Goal: Find specific page/section: Find specific page/section

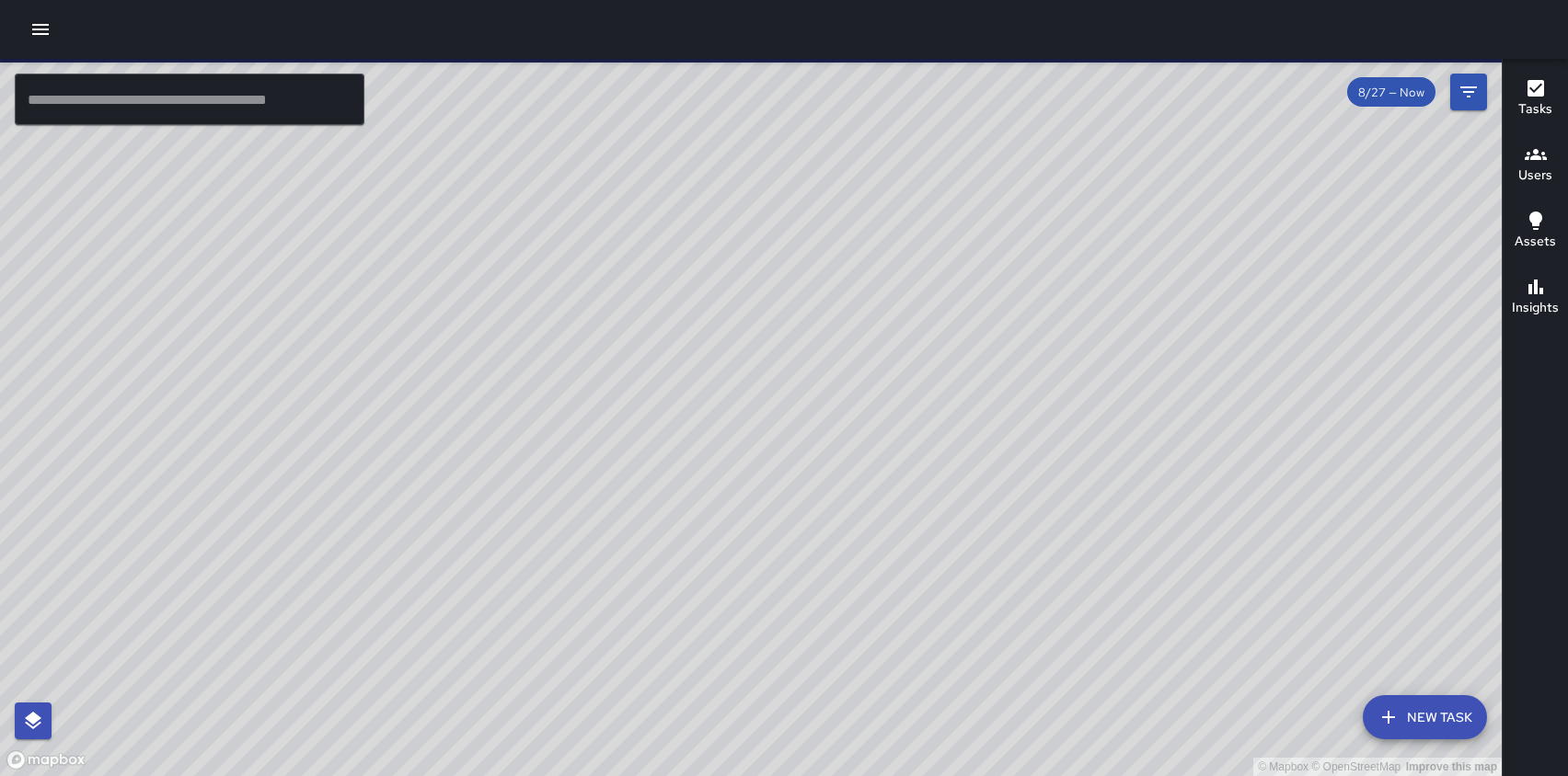
drag, startPoint x: 877, startPoint y: 606, endPoint x: 808, endPoint y: 335, distance: 279.6
click at [808, 335] on div "© Mapbox © OpenStreetMap Improve this map" at bounding box center [751, 417] width 1501 height 717
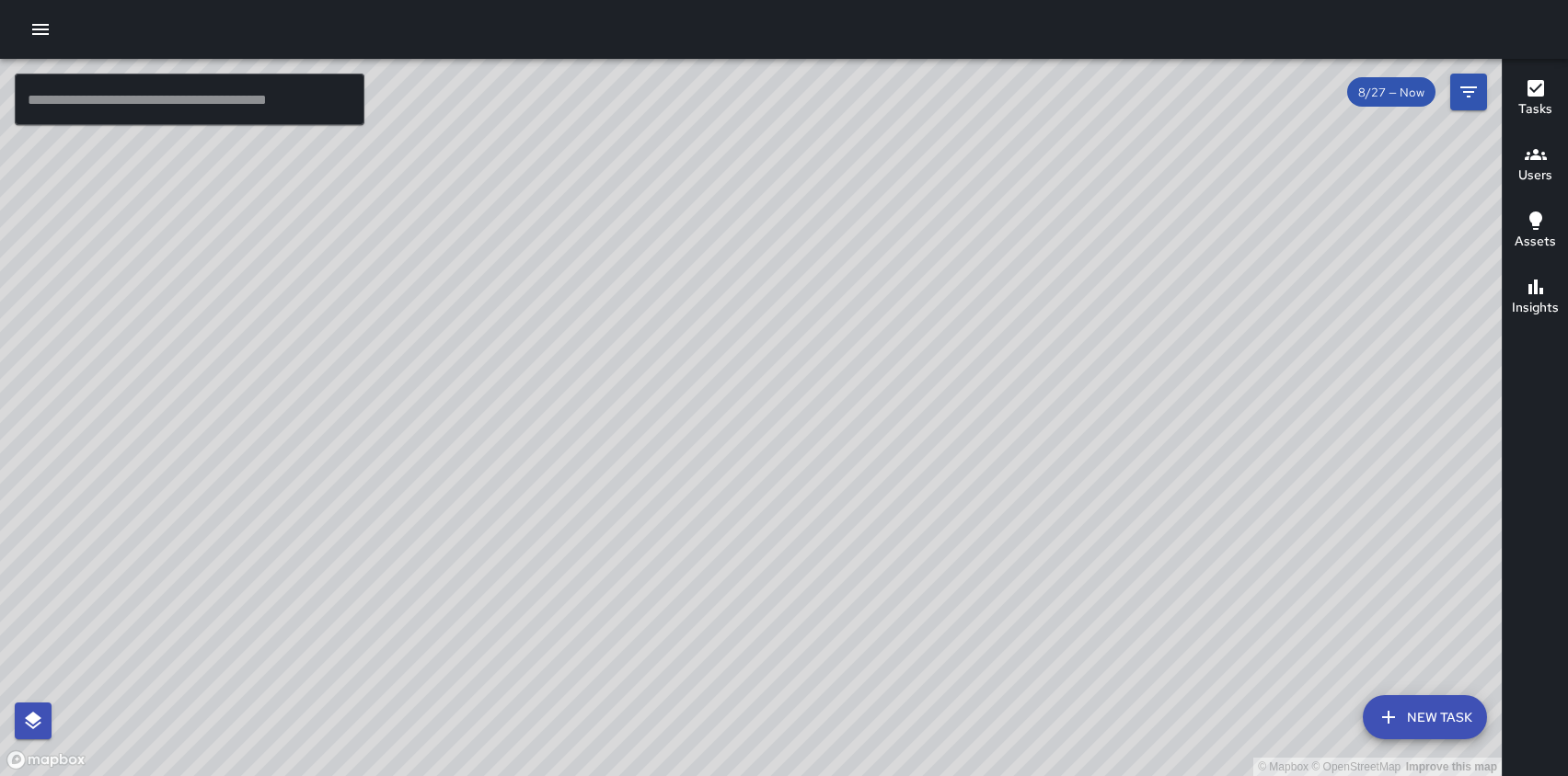
drag, startPoint x: 820, startPoint y: 710, endPoint x: 820, endPoint y: 651, distance: 59.0
click at [820, 651] on div "© Mapbox © OpenStreetMap Improve this map" at bounding box center [751, 417] width 1501 height 717
click at [828, 641] on div "© Mapbox © OpenStreetMap Improve this map [PERSON_NAME] [STREET_ADDRESS] Comple…" at bounding box center [751, 417] width 1501 height 717
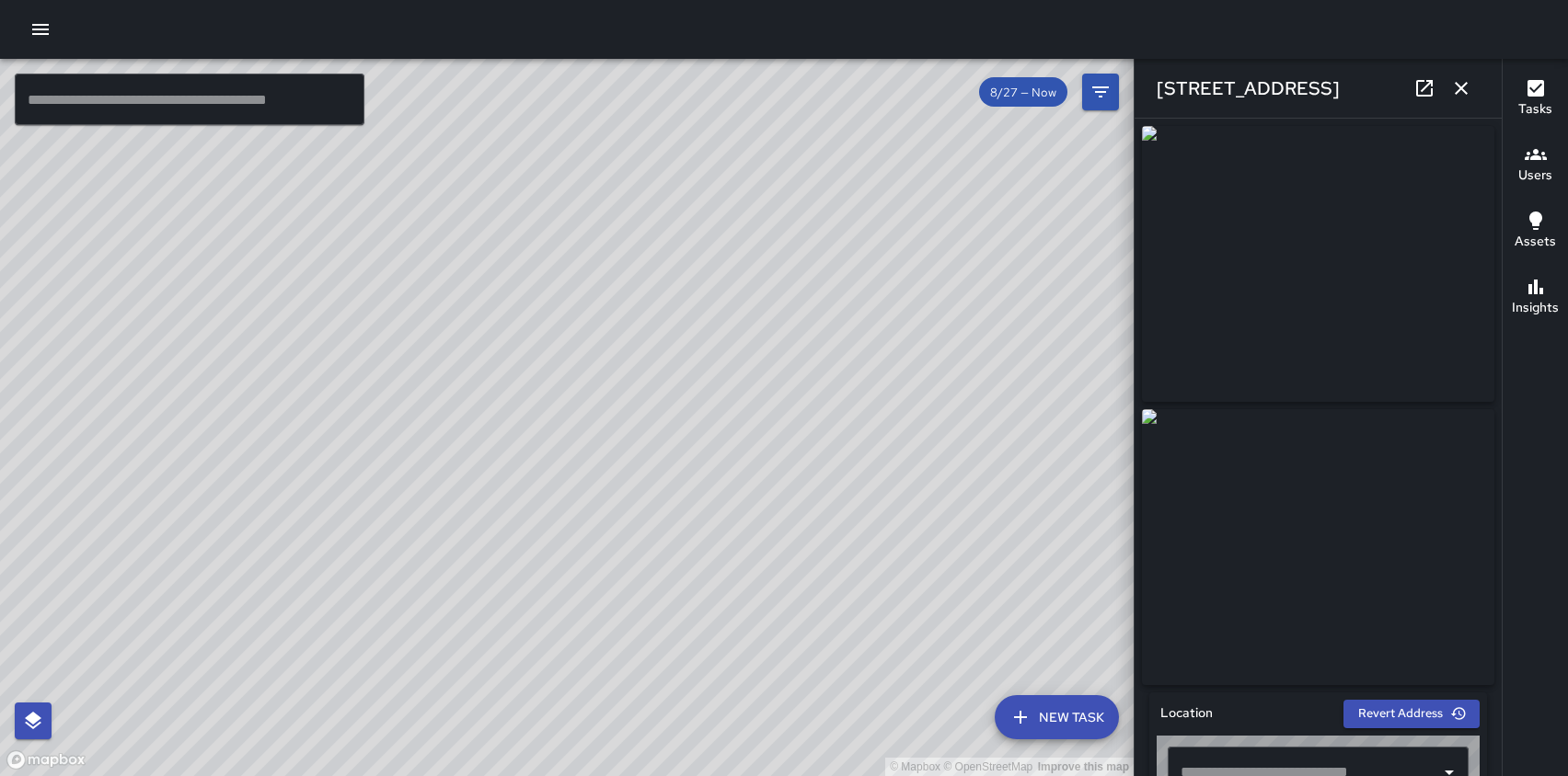
type input "**********"
drag, startPoint x: 637, startPoint y: 622, endPoint x: 630, endPoint y: 447, distance: 175.1
click at [630, 447] on div "© Mapbox © OpenStreetMap Improve this map" at bounding box center [567, 417] width 1134 height 717
drag, startPoint x: 630, startPoint y: 447, endPoint x: 614, endPoint y: 166, distance: 281.5
click at [614, 166] on div "© Mapbox © OpenStreetMap Improve this map" at bounding box center [567, 417] width 1134 height 717
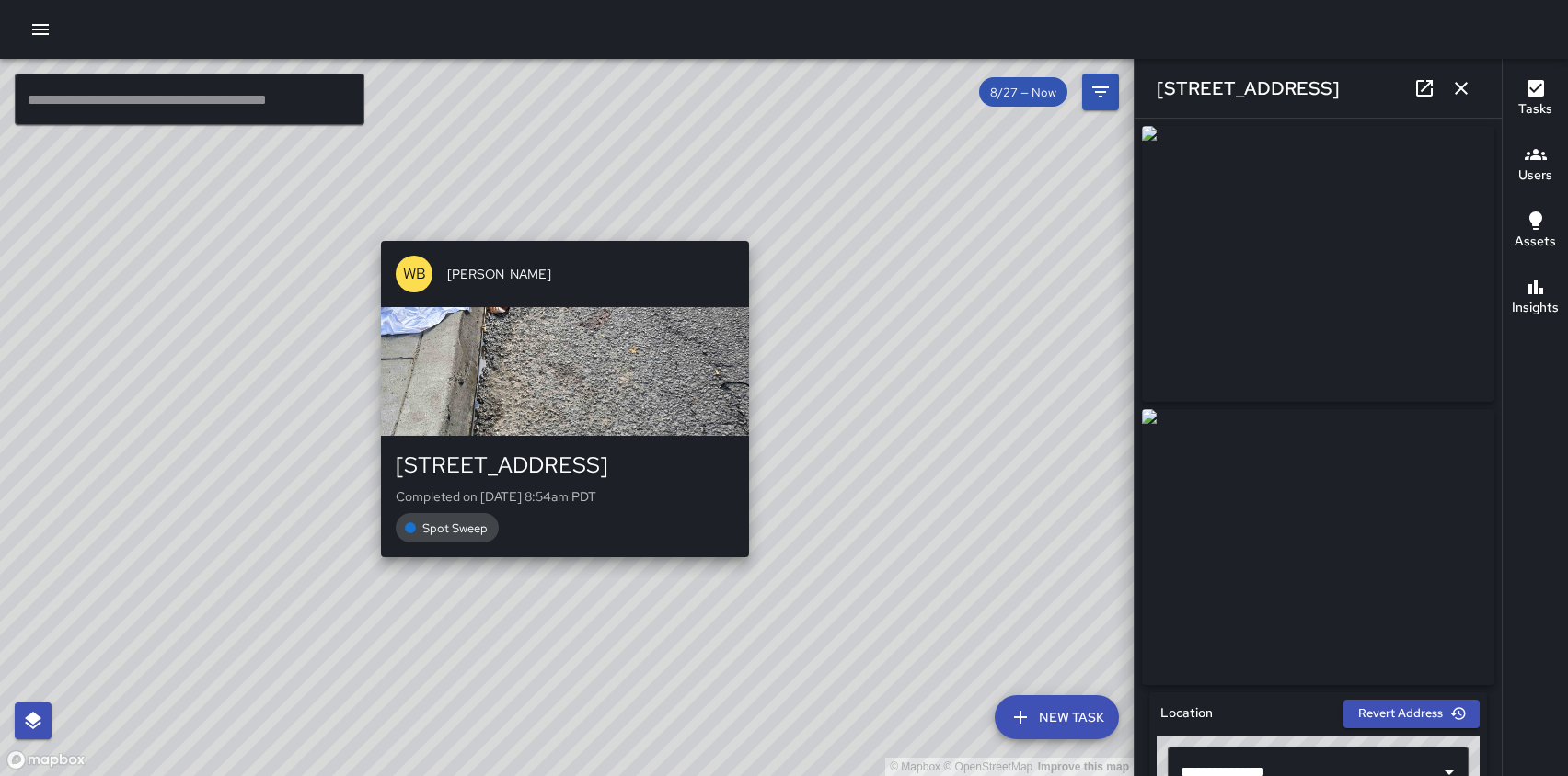
click at [555, 229] on div "© Mapbox © OpenStreetMap Improve this map [PERSON_NAME] [STREET_ADDRESS][PERSON…" at bounding box center [567, 417] width 1134 height 717
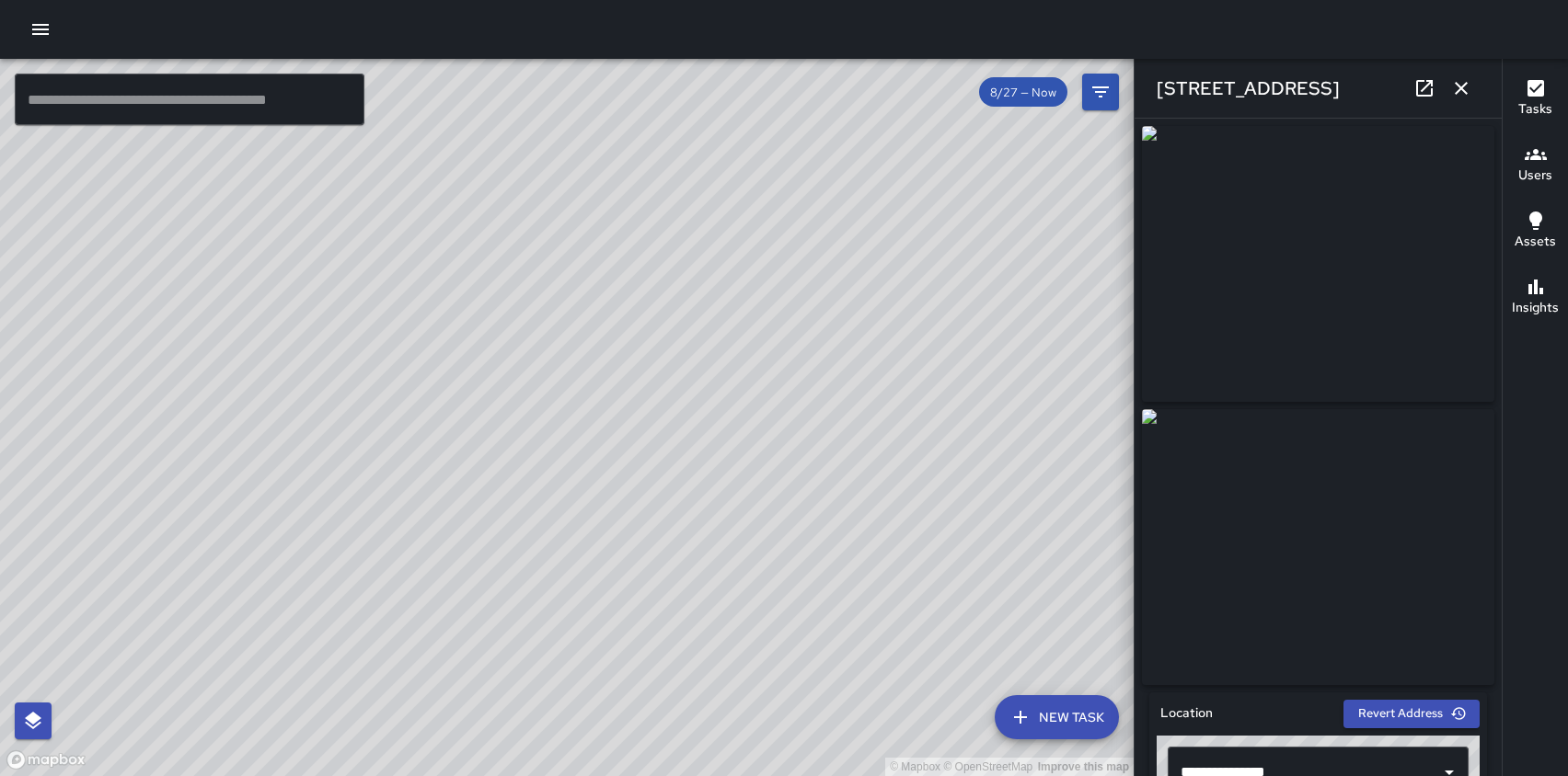
drag, startPoint x: 810, startPoint y: 634, endPoint x: 788, endPoint y: 517, distance: 119.1
click at [788, 517] on div "© Mapbox © OpenStreetMap Improve this map" at bounding box center [567, 417] width 1134 height 717
drag, startPoint x: 656, startPoint y: 637, endPoint x: 751, endPoint y: 444, distance: 215.1
click at [750, 444] on div "© Mapbox © OpenStreetMap Improve this map" at bounding box center [567, 417] width 1134 height 717
drag, startPoint x: 625, startPoint y: 326, endPoint x: 615, endPoint y: 523, distance: 197.3
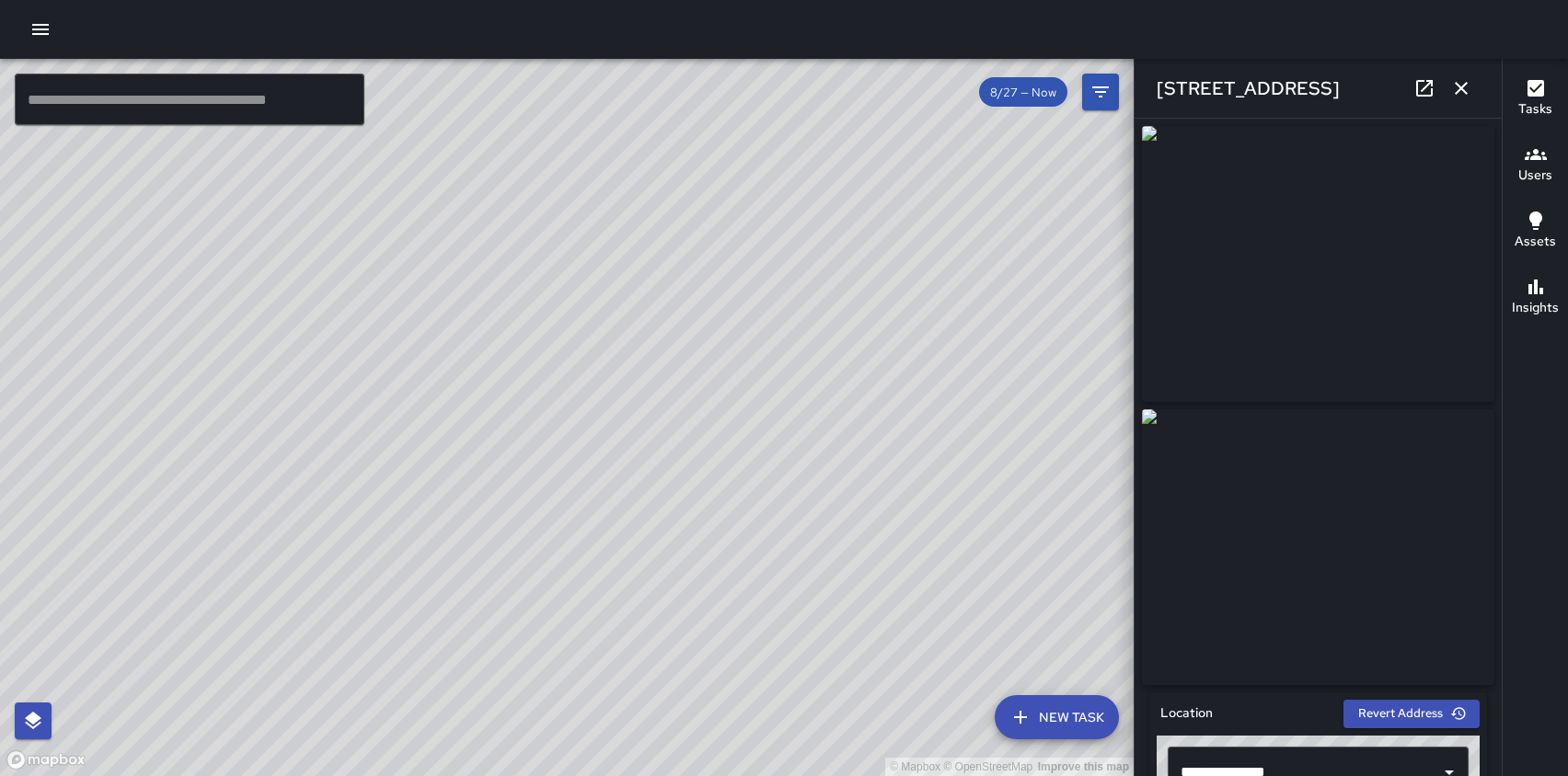
click at [615, 523] on div "© Mapbox © OpenStreetMap Improve this map" at bounding box center [567, 417] width 1134 height 717
drag, startPoint x: 553, startPoint y: 247, endPoint x: 516, endPoint y: 676, distance: 430.6
click at [516, 676] on div "© Mapbox © OpenStreetMap Improve this map" at bounding box center [567, 417] width 1134 height 717
drag, startPoint x: 375, startPoint y: 351, endPoint x: 376, endPoint y: 269, distance: 82.0
click at [376, 271] on div "© Mapbox © OpenStreetMap Improve this map" at bounding box center [567, 417] width 1134 height 717
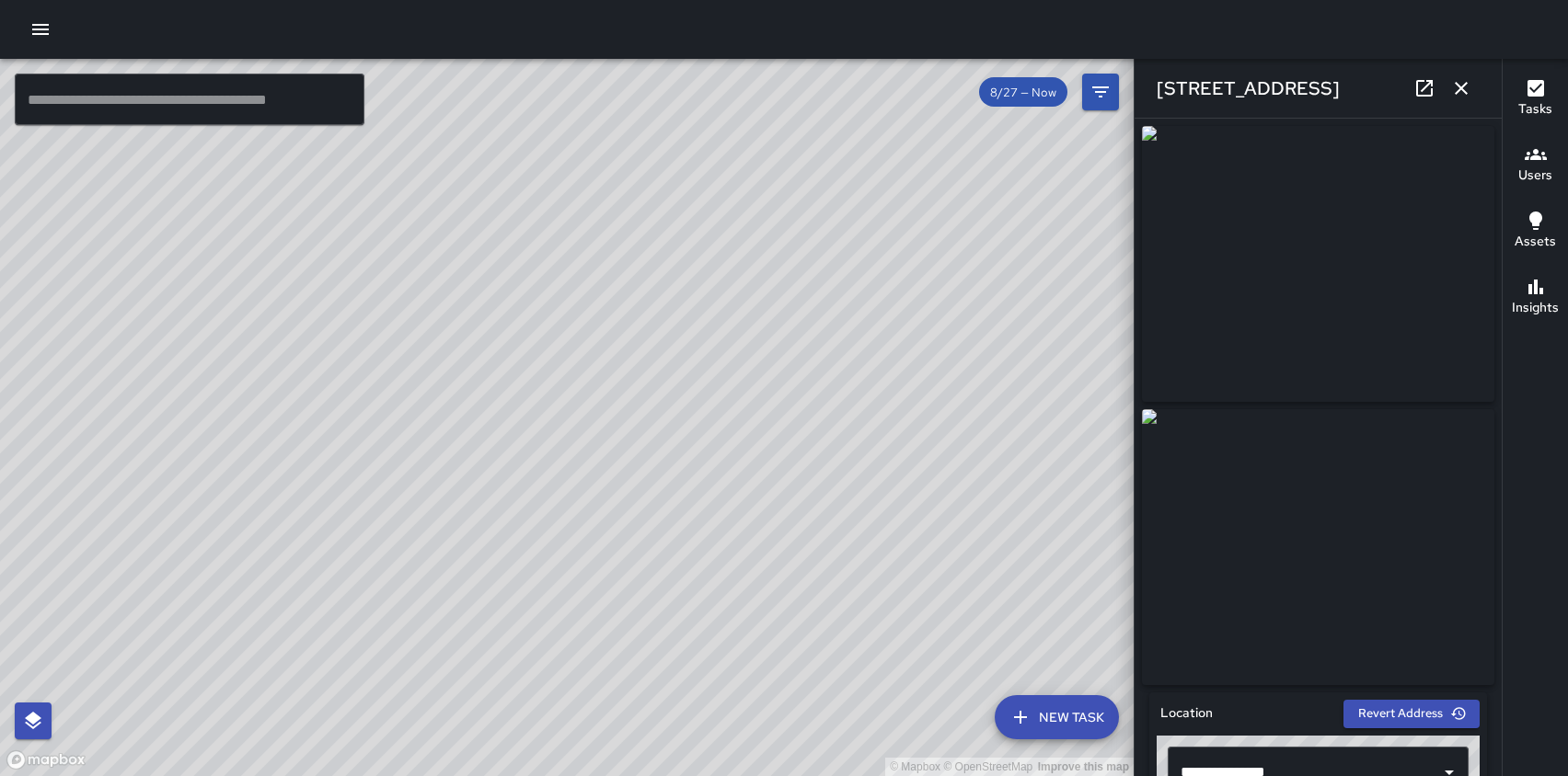
drag, startPoint x: 539, startPoint y: 415, endPoint x: 540, endPoint y: 70, distance: 345.0
click at [540, 70] on div "© Mapbox © OpenStreetMap Improve this map" at bounding box center [567, 417] width 1134 height 717
drag, startPoint x: 695, startPoint y: 499, endPoint x: 778, endPoint y: 880, distance: 389.9
click at [778, 775] on html "© Mapbox © OpenStreetMap Improve this map ​ New Task 8/27 — Now Map Layers Task…" at bounding box center [784, 388] width 1568 height 776
drag, startPoint x: 798, startPoint y: 772, endPoint x: 761, endPoint y: 394, distance: 379.8
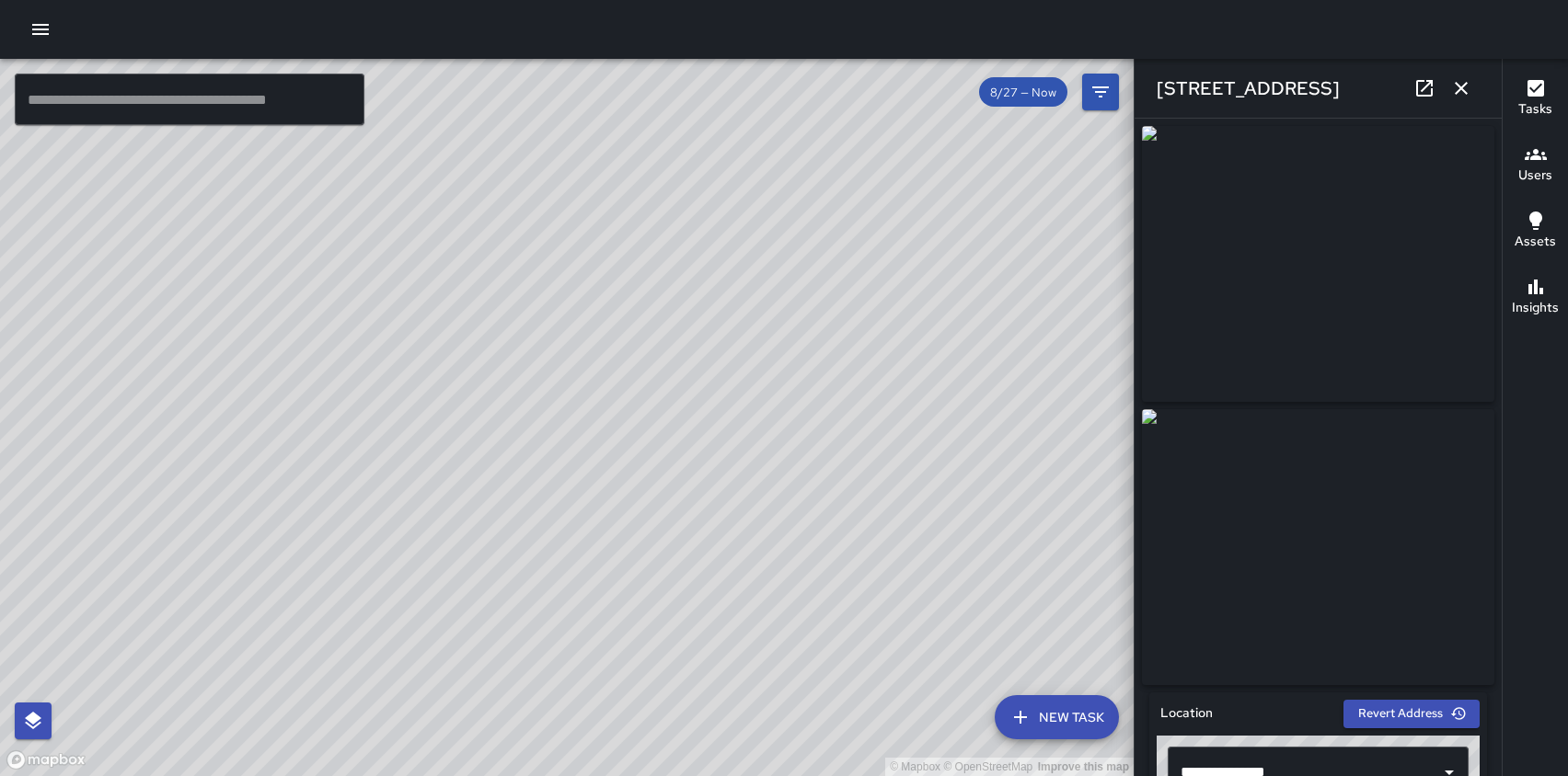
click at [760, 394] on div "© Mapbox © OpenStreetMap Improve this map" at bounding box center [567, 417] width 1134 height 717
drag, startPoint x: 851, startPoint y: 389, endPoint x: 822, endPoint y: 29, distance: 361.2
click at [822, 29] on div "© Mapbox © OpenStreetMap Improve this map ​ New Task 8/27 — Now Map Layers Task…" at bounding box center [784, 388] width 1568 height 776
drag, startPoint x: 786, startPoint y: 174, endPoint x: 694, endPoint y: 615, distance: 450.5
click at [694, 615] on div "© Mapbox © OpenStreetMap Improve this map" at bounding box center [567, 417] width 1134 height 717
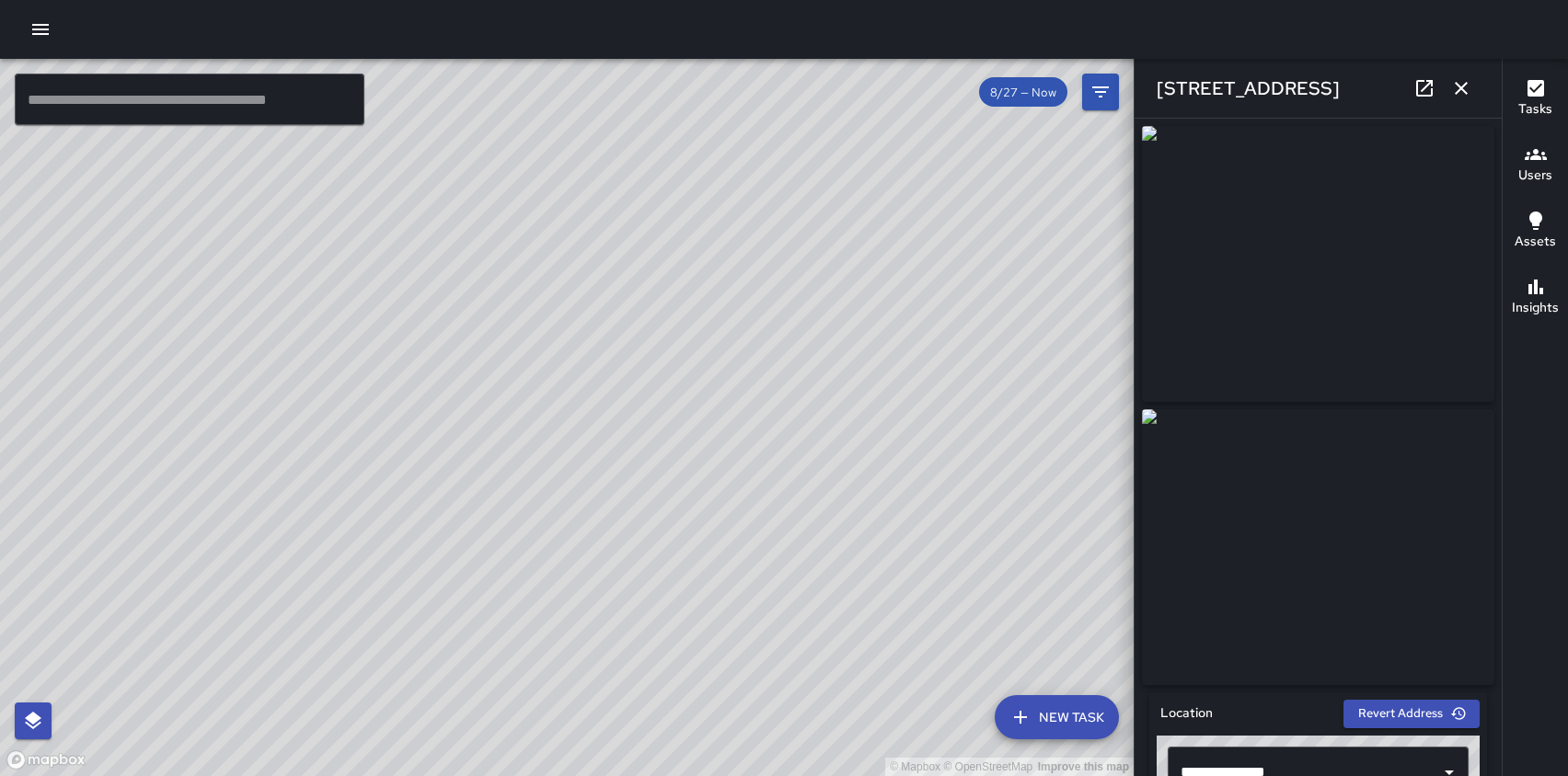
drag, startPoint x: 672, startPoint y: 553, endPoint x: 639, endPoint y: 364, distance: 191.9
click at [639, 364] on div "© Mapbox © OpenStreetMap Improve this map" at bounding box center [567, 417] width 1134 height 717
drag, startPoint x: 712, startPoint y: 586, endPoint x: 747, endPoint y: 469, distance: 122.1
click at [747, 469] on div "© Mapbox © OpenStreetMap Improve this map" at bounding box center [567, 417] width 1134 height 717
drag, startPoint x: 747, startPoint y: 469, endPoint x: 749, endPoint y: 579, distance: 110.0
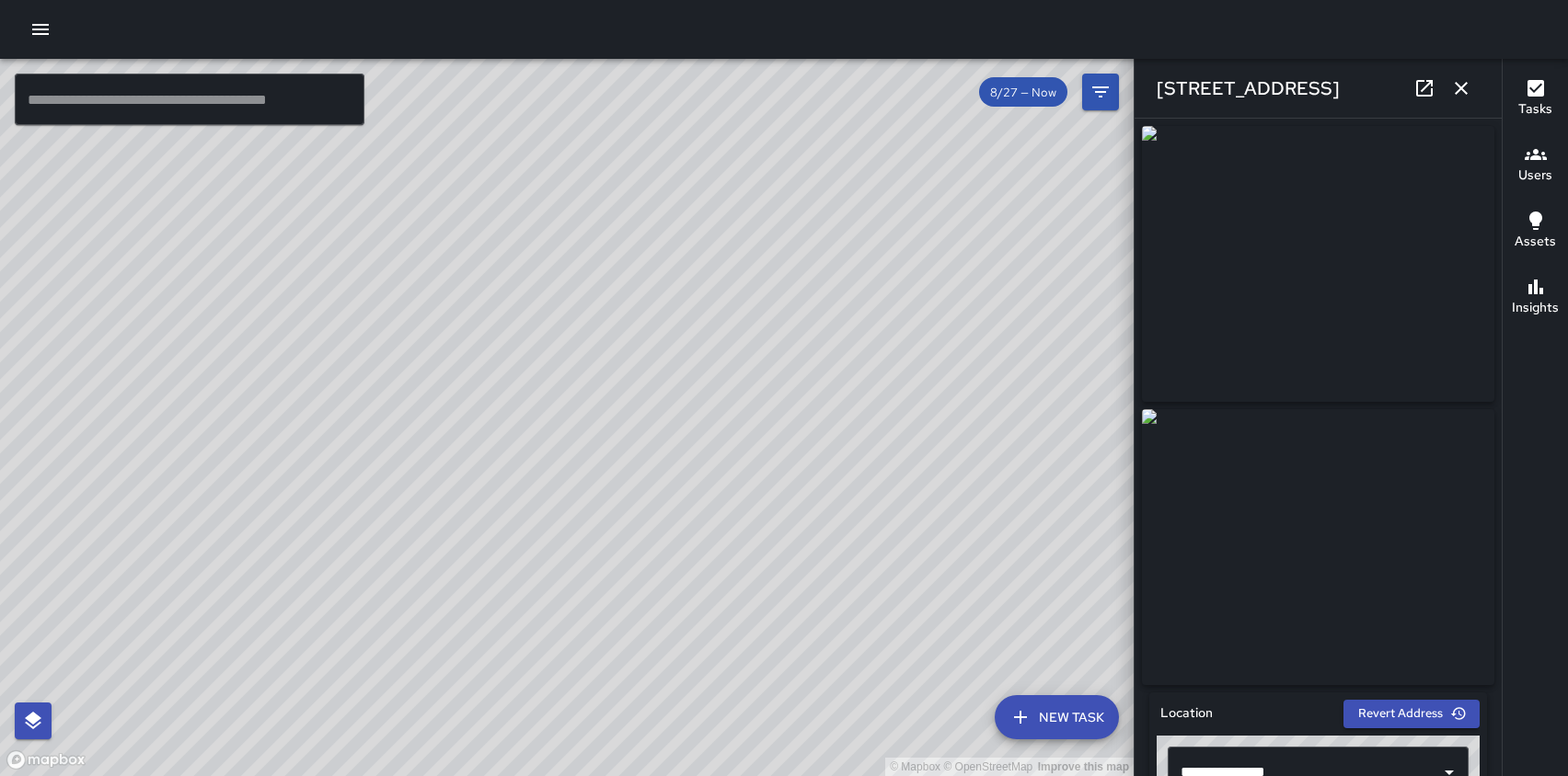
click at [749, 579] on div "© Mapbox © OpenStreetMap Improve this map" at bounding box center [567, 417] width 1134 height 717
click at [1458, 90] on icon "button" at bounding box center [1461, 89] width 13 height 13
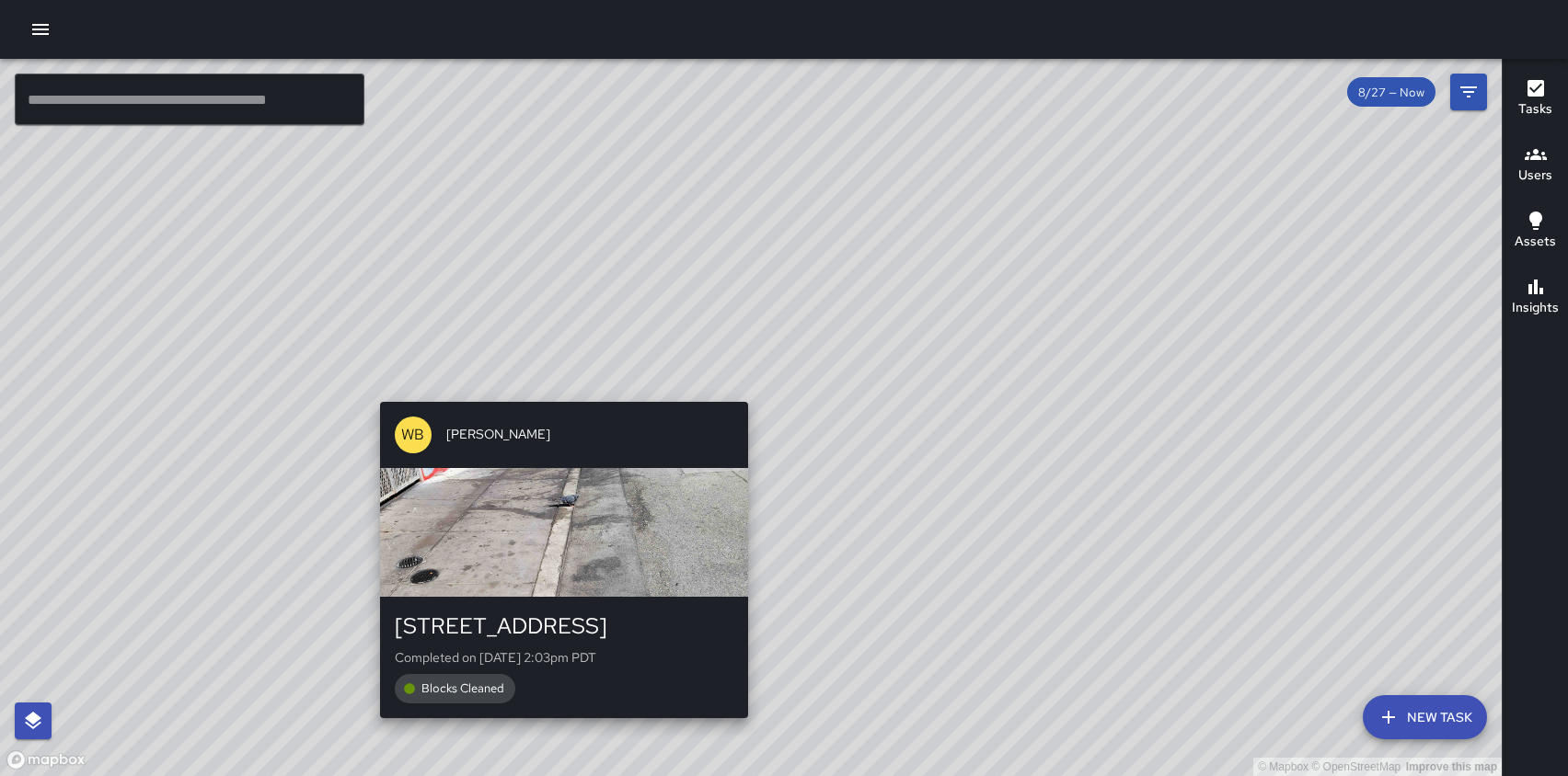
click at [739, 388] on div "© Mapbox © OpenStreetMap Improve this map [PERSON_NAME] [STREET_ADDRESS] Comple…" at bounding box center [751, 417] width 1501 height 717
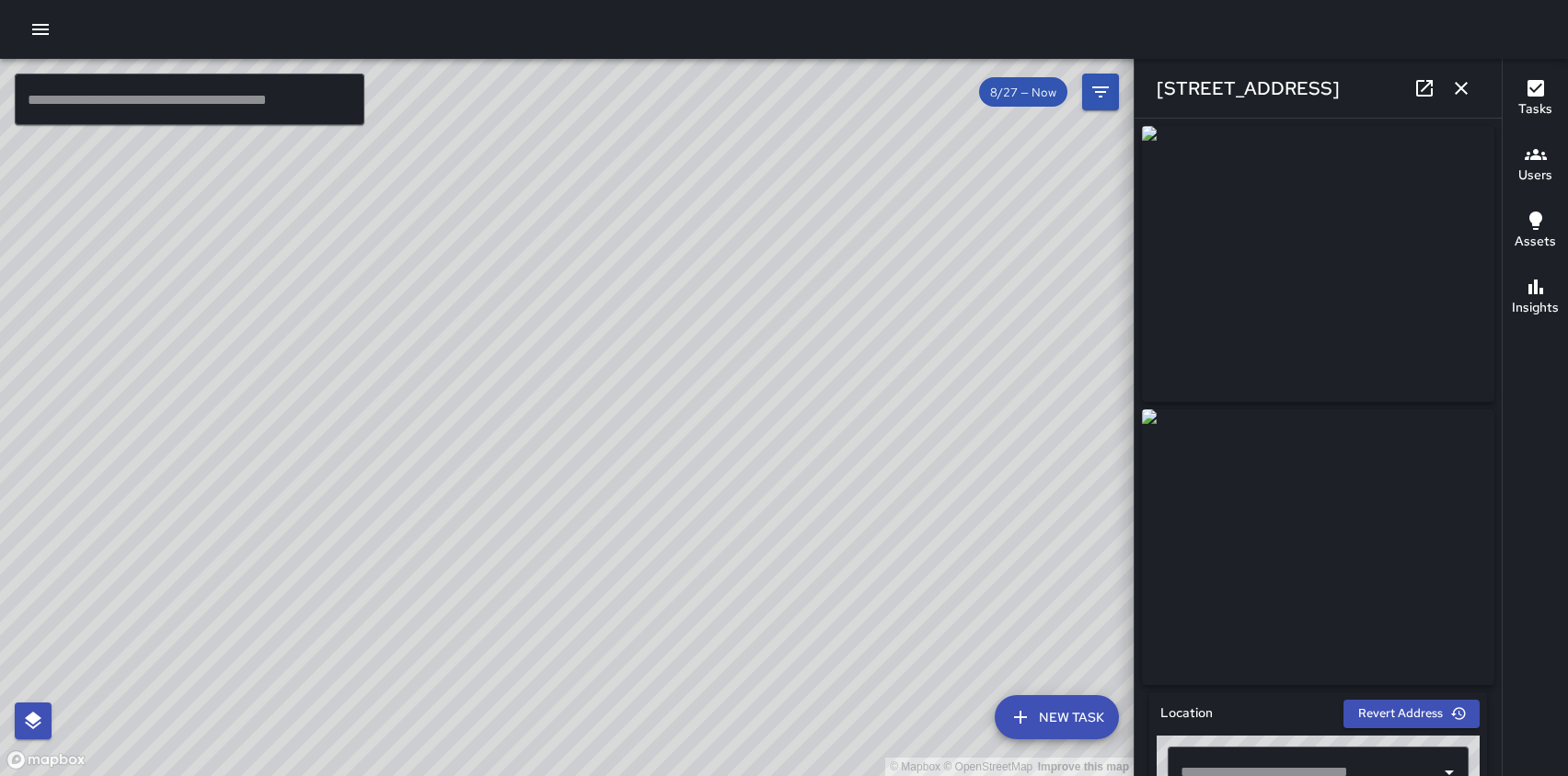
type input "**********"
click at [1266, 484] on img at bounding box center [1317, 547] width 352 height 276
click at [1462, 87] on icon "button" at bounding box center [1461, 89] width 13 height 13
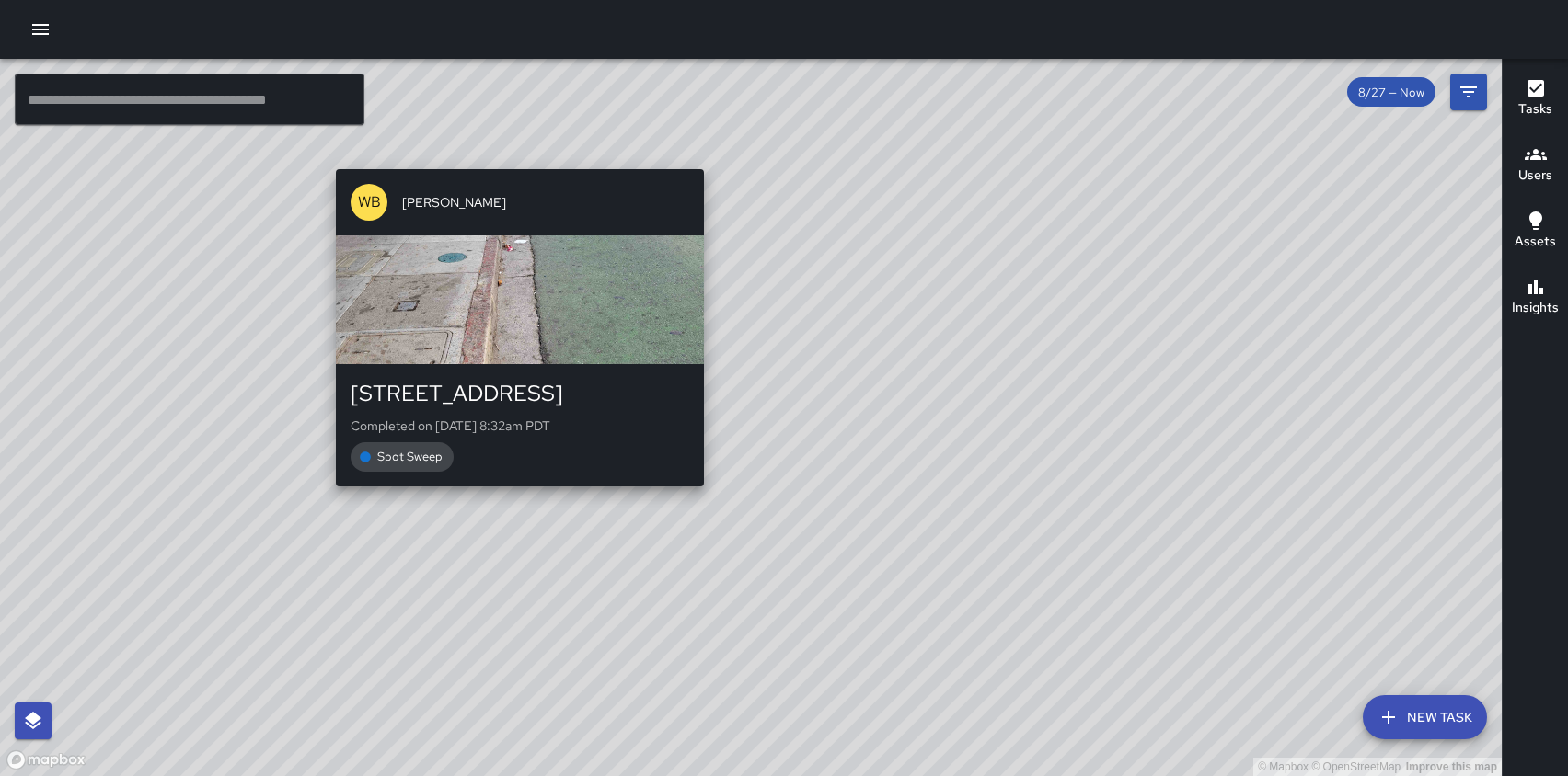
click at [695, 495] on div "© Mapbox © OpenStreetMap Improve this map [PERSON_NAME] [STREET_ADDRESS][PERSON…" at bounding box center [751, 417] width 1501 height 717
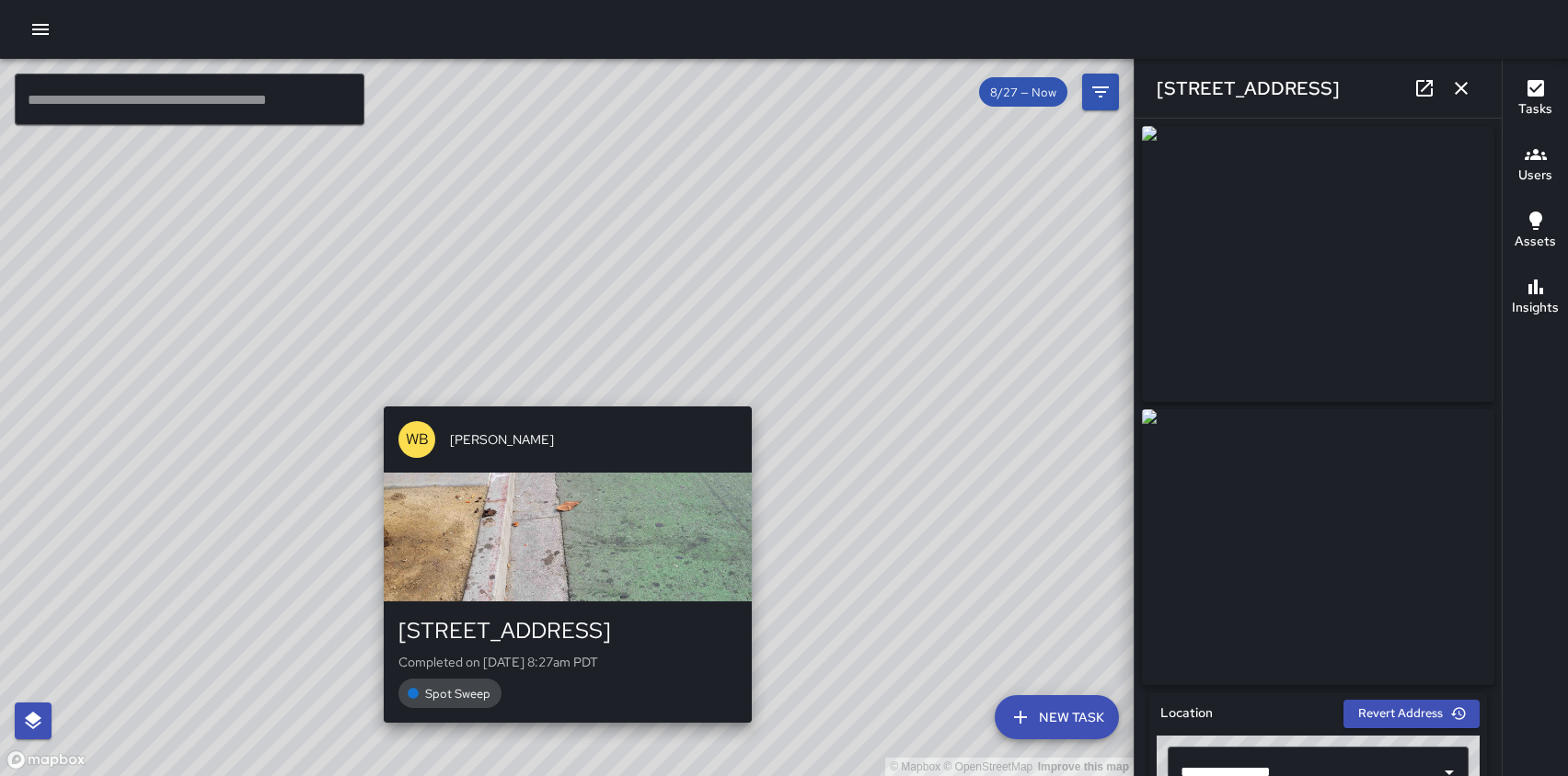
click at [554, 393] on div "© Mapbox © OpenStreetMap Improve this map [PERSON_NAME] [STREET_ADDRESS][PERSON…" at bounding box center [567, 417] width 1134 height 717
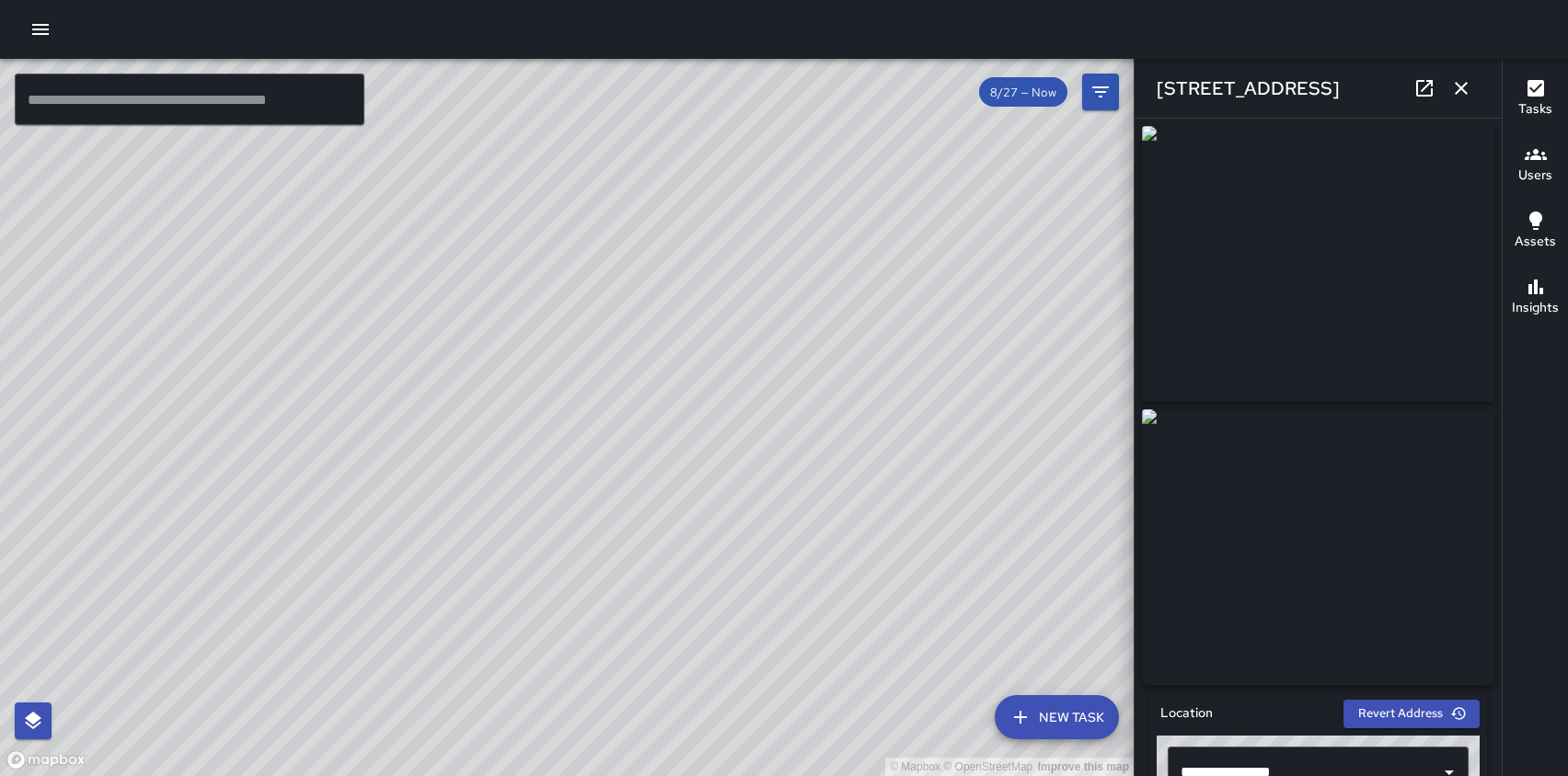
click at [576, 482] on div "© Mapbox © OpenStreetMap Improve this map [PERSON_NAME] [STREET_ADDRESS][PERSON…" at bounding box center [567, 417] width 1134 height 717
click at [1462, 93] on icon "button" at bounding box center [1460, 88] width 22 height 22
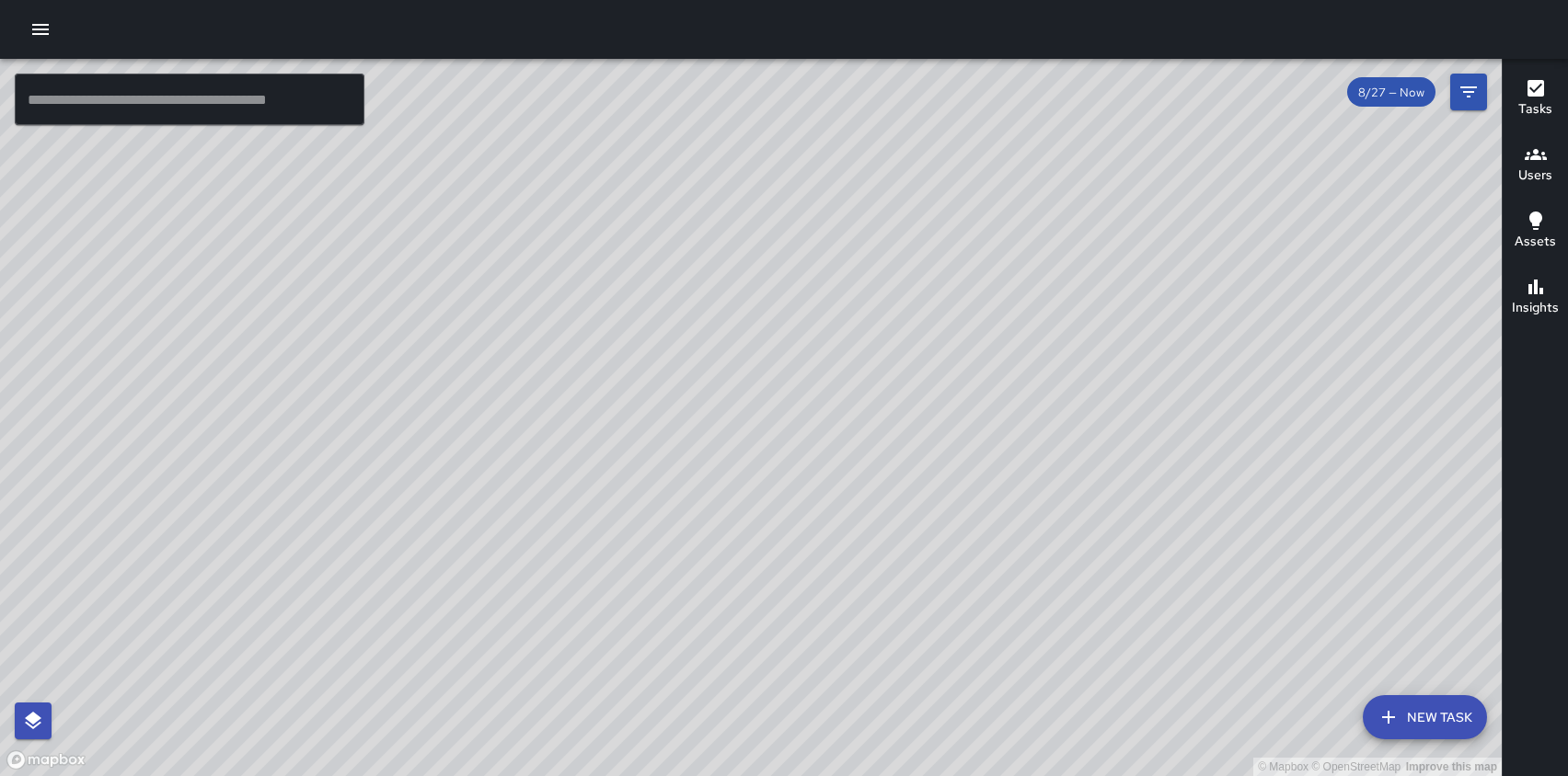
drag, startPoint x: 1212, startPoint y: 592, endPoint x: 1115, endPoint y: 336, distance: 273.8
click at [1115, 336] on div "© Mapbox © OpenStreetMap Improve this map" at bounding box center [751, 417] width 1501 height 717
drag, startPoint x: 1191, startPoint y: 547, endPoint x: 1080, endPoint y: 149, distance: 413.2
click at [1080, 149] on div "© Mapbox © OpenStreetMap Improve this map" at bounding box center [751, 417] width 1501 height 717
drag, startPoint x: 1048, startPoint y: 557, endPoint x: 1041, endPoint y: 255, distance: 302.1
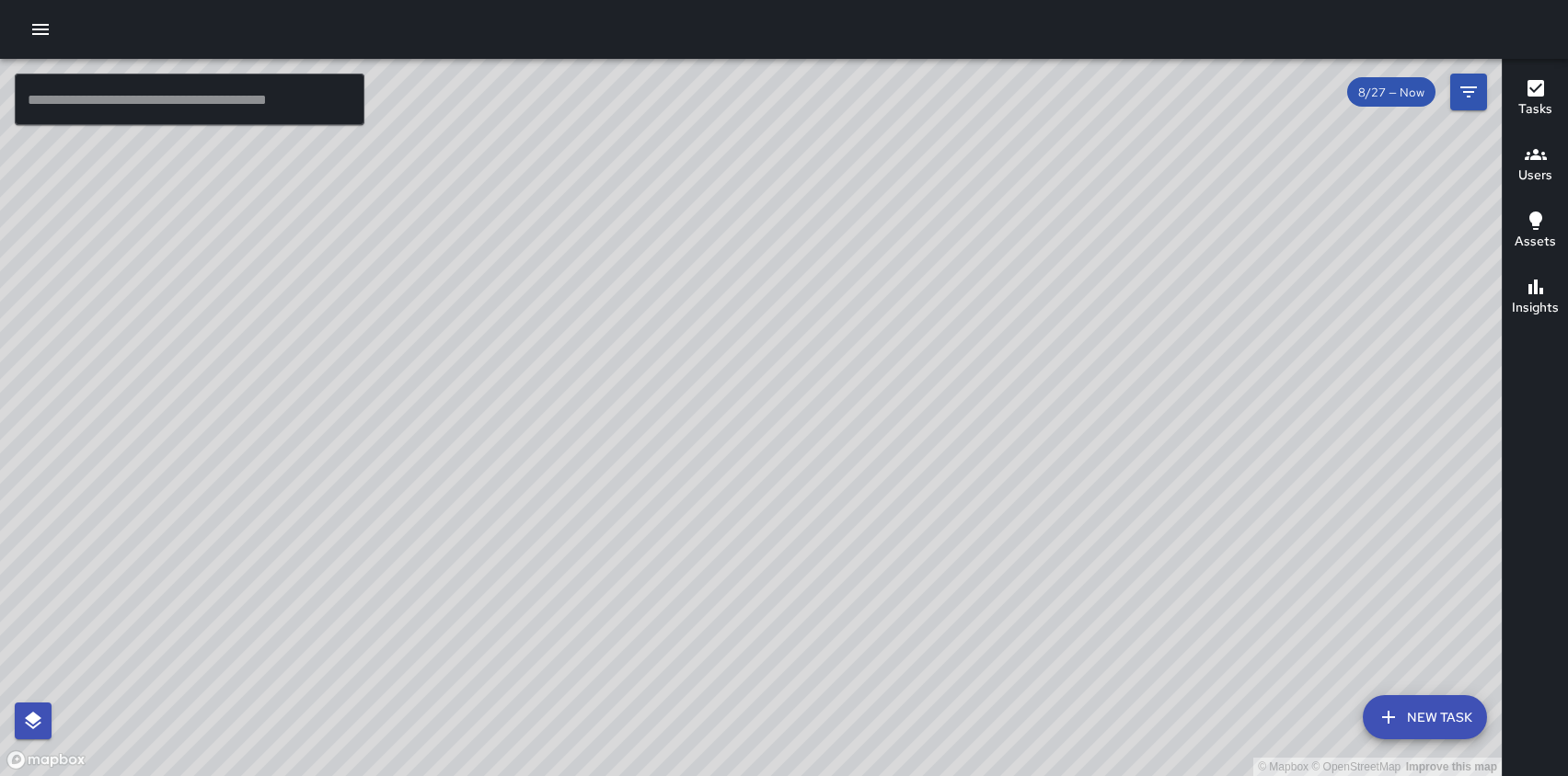
click at [1041, 255] on div "© Mapbox © OpenStreetMap Improve this map" at bounding box center [751, 417] width 1501 height 717
drag, startPoint x: 897, startPoint y: 674, endPoint x: 915, endPoint y: 661, distance: 22.2
click at [915, 661] on div "© Mapbox © OpenStreetMap Improve this map" at bounding box center [751, 417] width 1501 height 717
drag, startPoint x: 1129, startPoint y: 415, endPoint x: 1127, endPoint y: 741, distance: 326.0
click at [1127, 741] on div "© Mapbox © OpenStreetMap Improve this map" at bounding box center [751, 417] width 1501 height 717
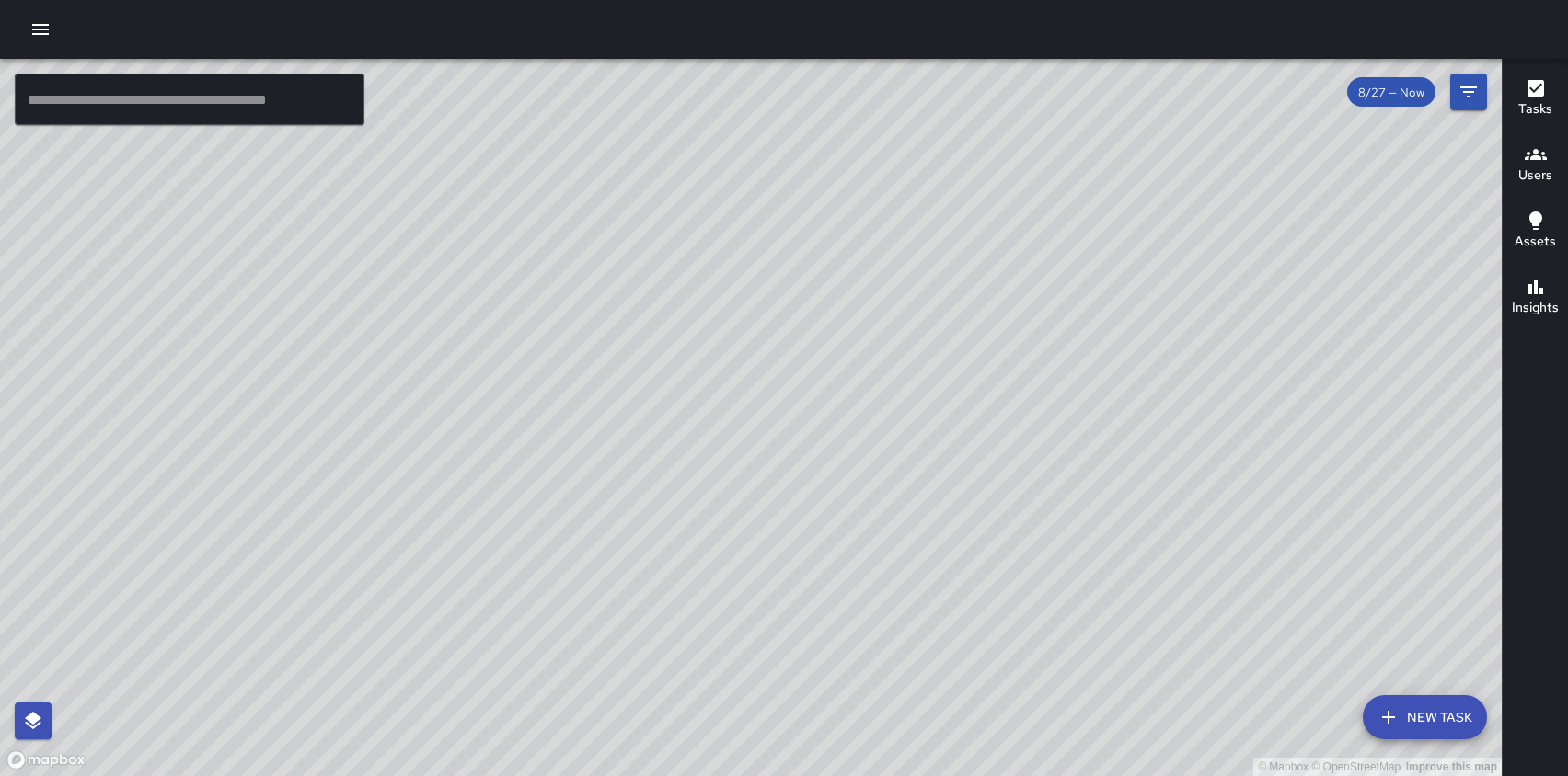
drag, startPoint x: 1087, startPoint y: 287, endPoint x: 1055, endPoint y: 416, distance: 132.9
click at [1056, 416] on div "© Mapbox © OpenStreetMap Improve this map" at bounding box center [751, 417] width 1501 height 717
drag, startPoint x: 978, startPoint y: 135, endPoint x: 916, endPoint y: 639, distance: 507.8
click at [916, 639] on div "© Mapbox © OpenStreetMap Improve this map" at bounding box center [751, 417] width 1501 height 717
drag, startPoint x: 967, startPoint y: 239, endPoint x: 978, endPoint y: 101, distance: 138.4
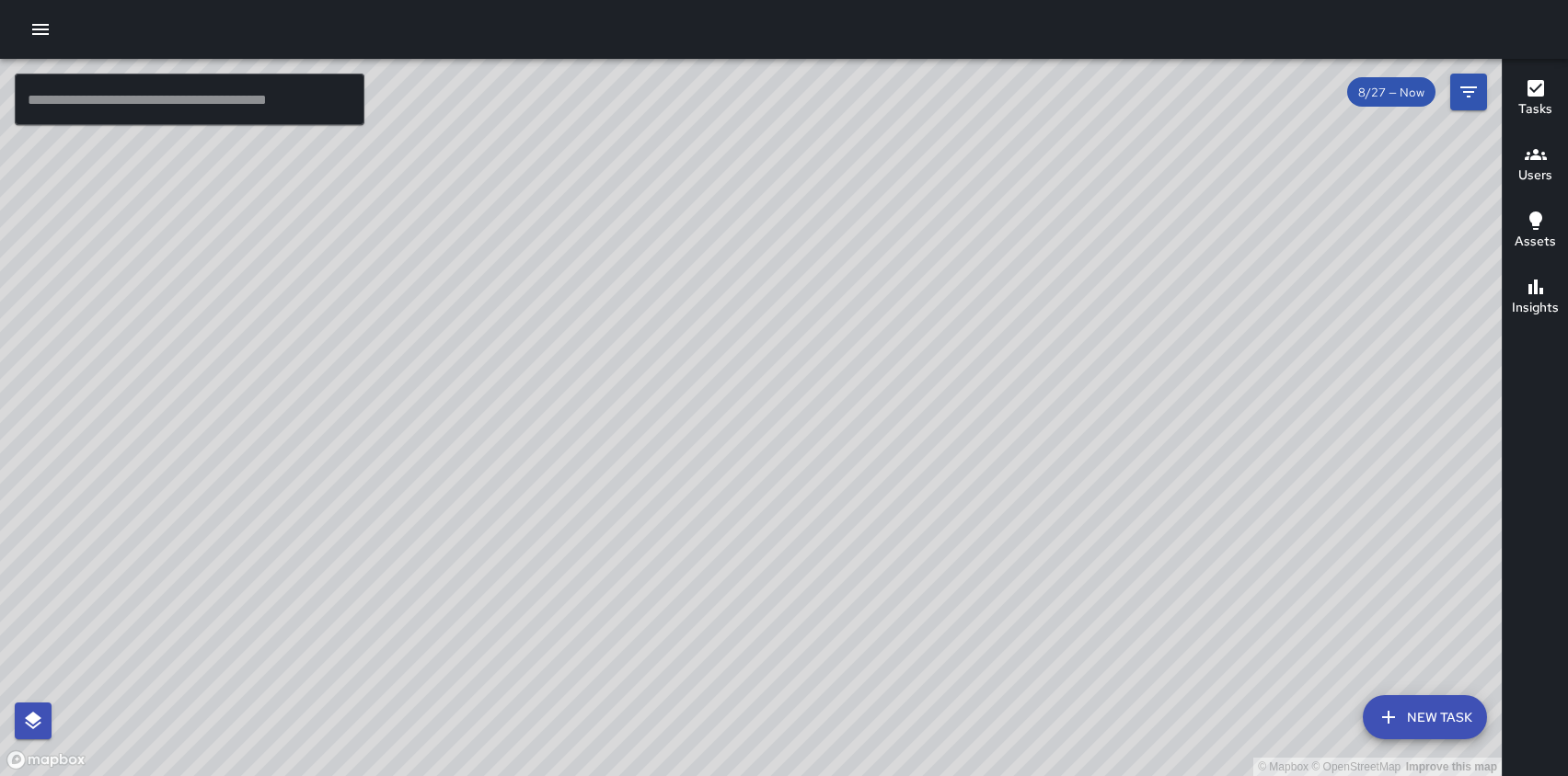
click at [978, 101] on div "© Mapbox © OpenStreetMap Improve this map" at bounding box center [751, 417] width 1501 height 717
drag, startPoint x: 989, startPoint y: 374, endPoint x: 968, endPoint y: 283, distance: 93.4
click at [968, 284] on div "© Mapbox © OpenStreetMap Improve this map" at bounding box center [751, 417] width 1501 height 717
drag, startPoint x: 968, startPoint y: 283, endPoint x: 962, endPoint y: 303, distance: 20.9
click at [962, 303] on div "© Mapbox © OpenStreetMap Improve this map" at bounding box center [751, 417] width 1501 height 717
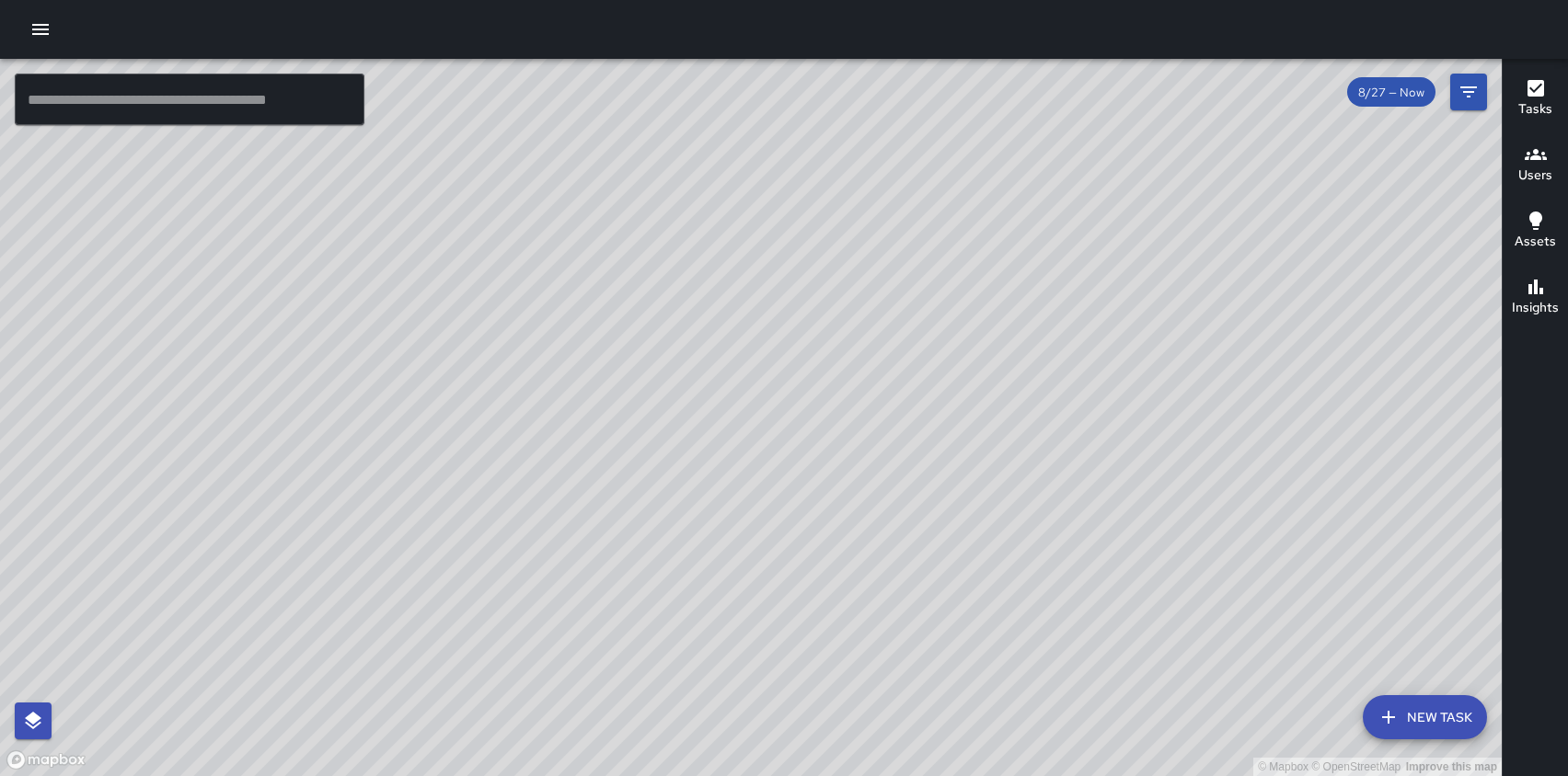
drag, startPoint x: 936, startPoint y: 487, endPoint x: 857, endPoint y: 525, distance: 87.7
click at [857, 525] on div "© Mapbox © OpenStreetMap Improve this map" at bounding box center [751, 417] width 1501 height 717
drag, startPoint x: 919, startPoint y: 669, endPoint x: 920, endPoint y: 412, distance: 257.0
click at [920, 412] on div "© Mapbox © OpenStreetMap Improve this map" at bounding box center [751, 417] width 1501 height 717
drag, startPoint x: 920, startPoint y: 412, endPoint x: 920, endPoint y: 386, distance: 26.0
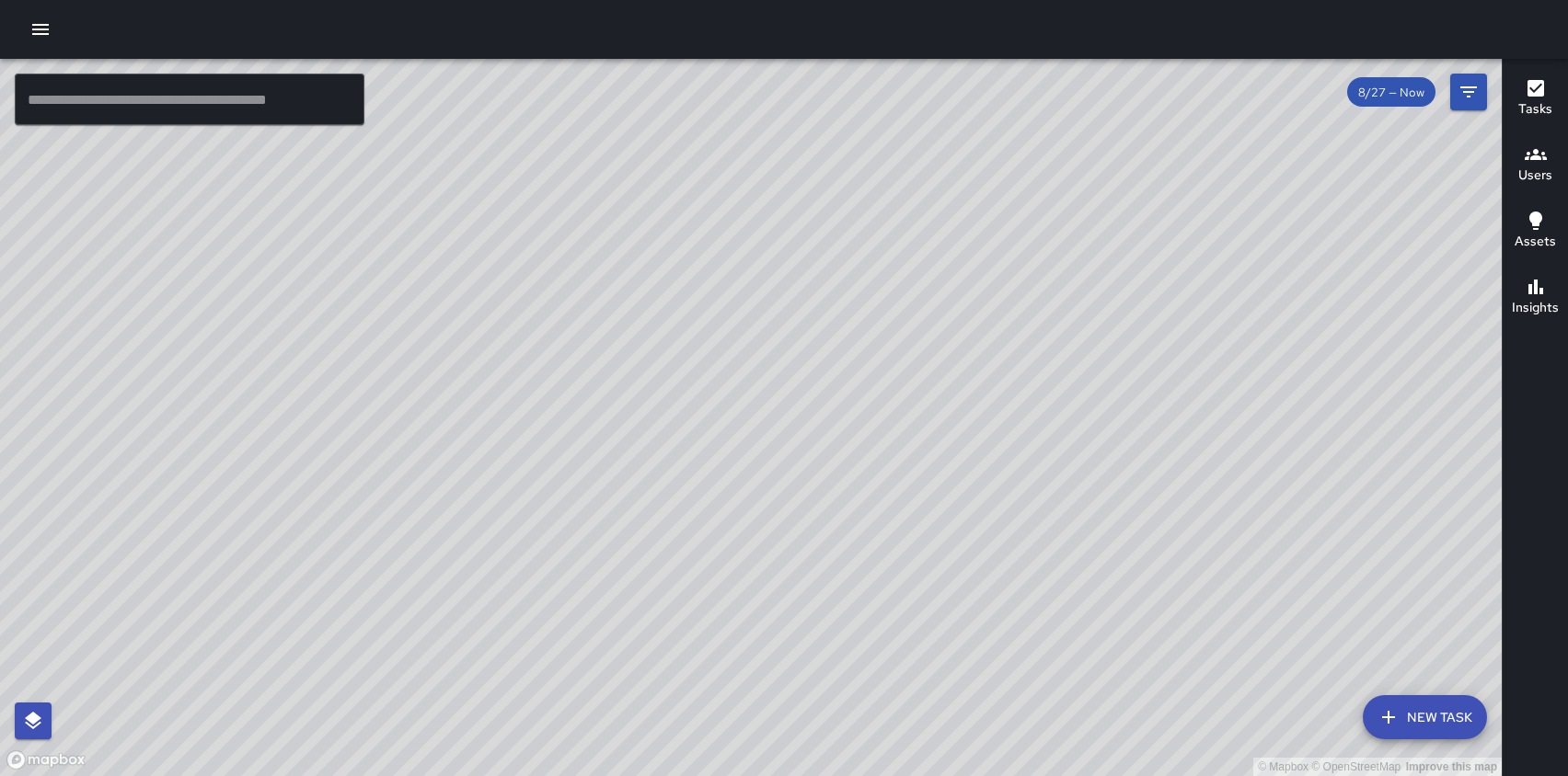
click at [920, 386] on div "© Mapbox © OpenStreetMap Improve this map" at bounding box center [751, 417] width 1501 height 717
click at [1460, 89] on icon "Filters" at bounding box center [1468, 91] width 22 height 22
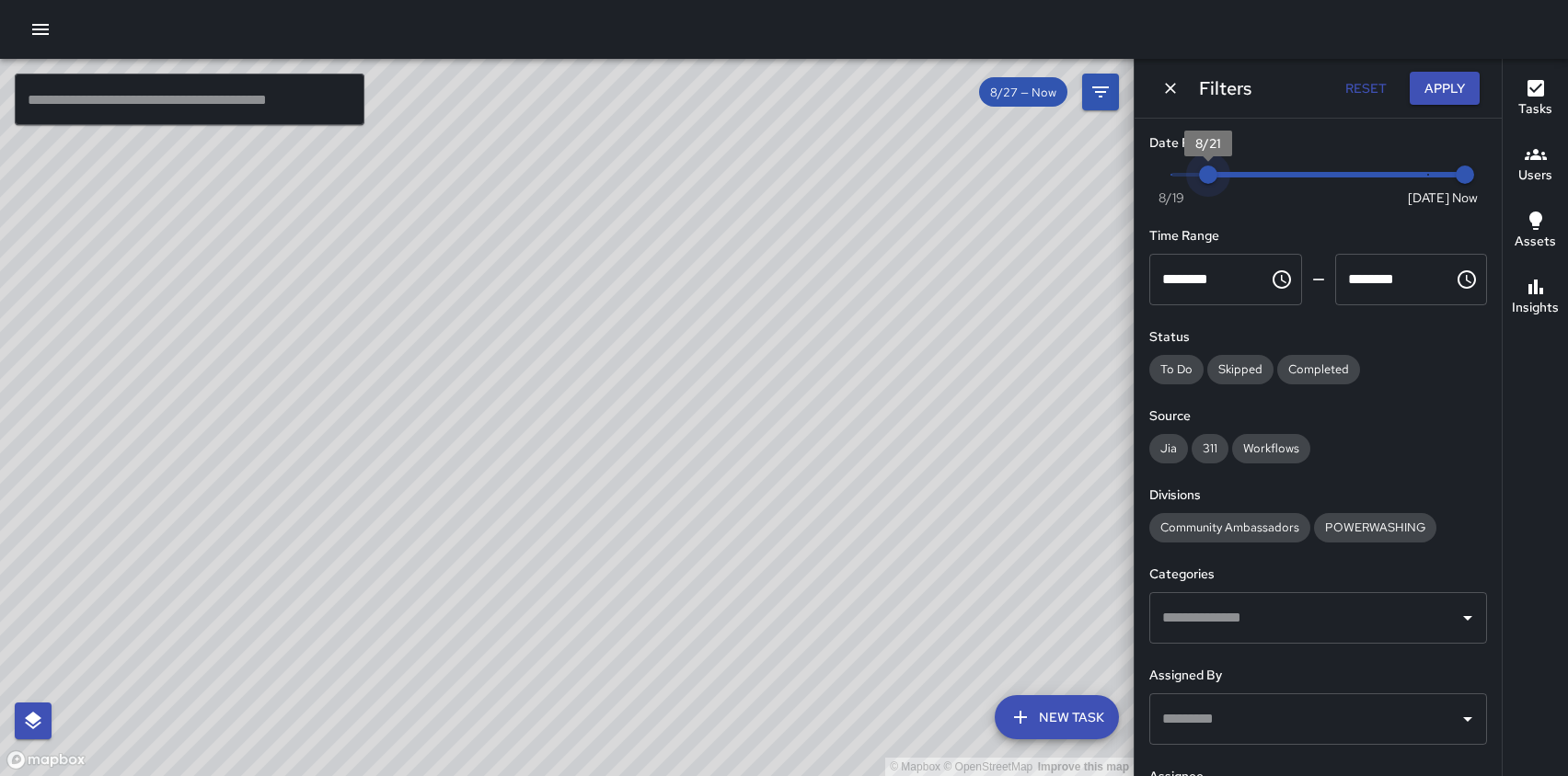
drag, startPoint x: 1431, startPoint y: 173, endPoint x: 1150, endPoint y: 183, distance: 281.2
click at [1150, 183] on div "Now [DATE] [DATE] 2:10 pm" at bounding box center [1317, 186] width 337 height 50
drag, startPoint x: 1168, startPoint y: 175, endPoint x: 1452, endPoint y: 178, distance: 284.0
click at [1452, 178] on span "Now [DATE] [DATE] 2:11 pm" at bounding box center [1317, 174] width 293 height 28
drag, startPoint x: 806, startPoint y: 580, endPoint x: 707, endPoint y: 564, distance: 100.3
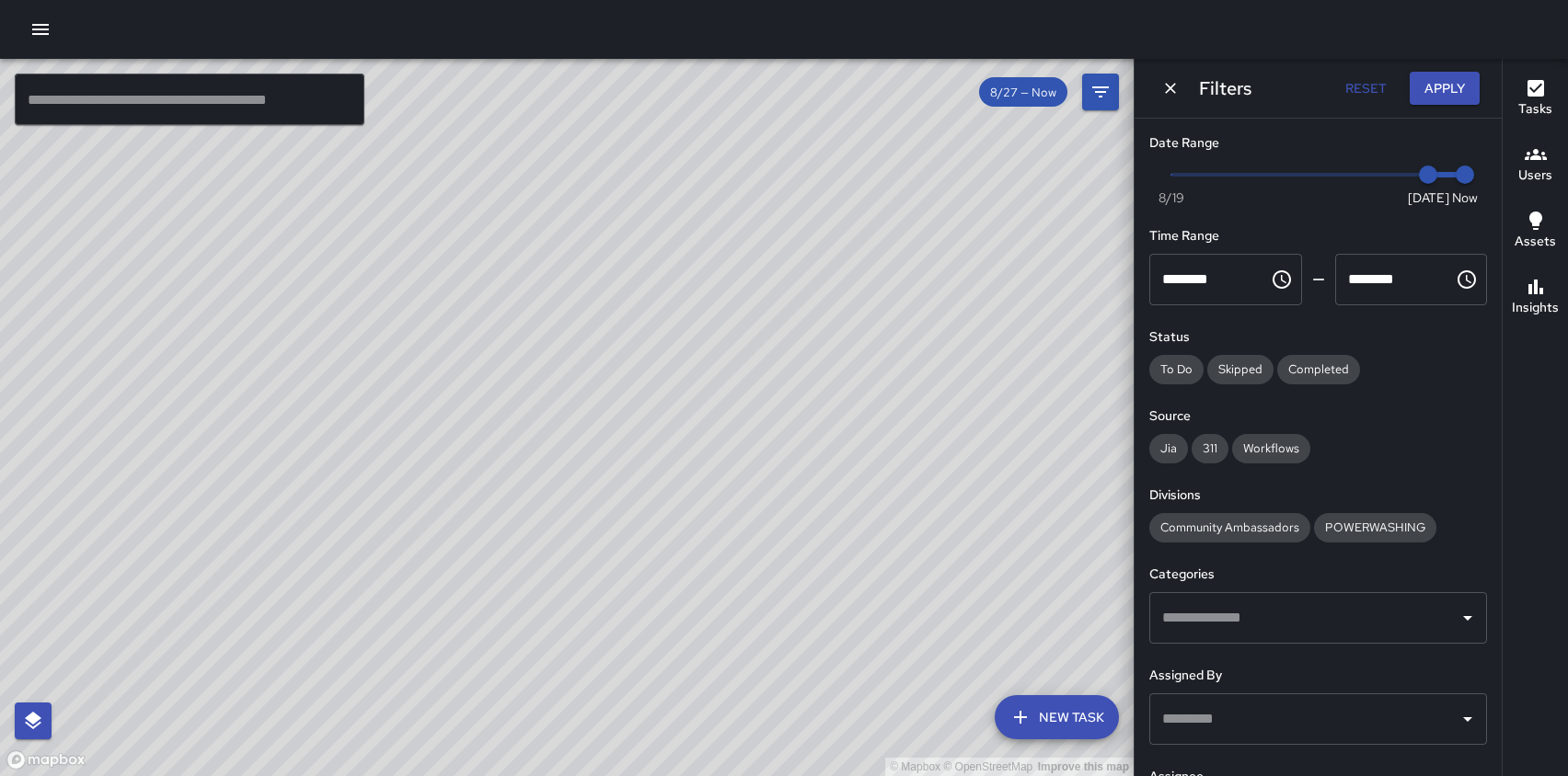
click at [708, 564] on div "© Mapbox © OpenStreetMap Improve this map" at bounding box center [567, 417] width 1134 height 717
click at [1542, 278] on icon "button" at bounding box center [1535, 287] width 22 height 22
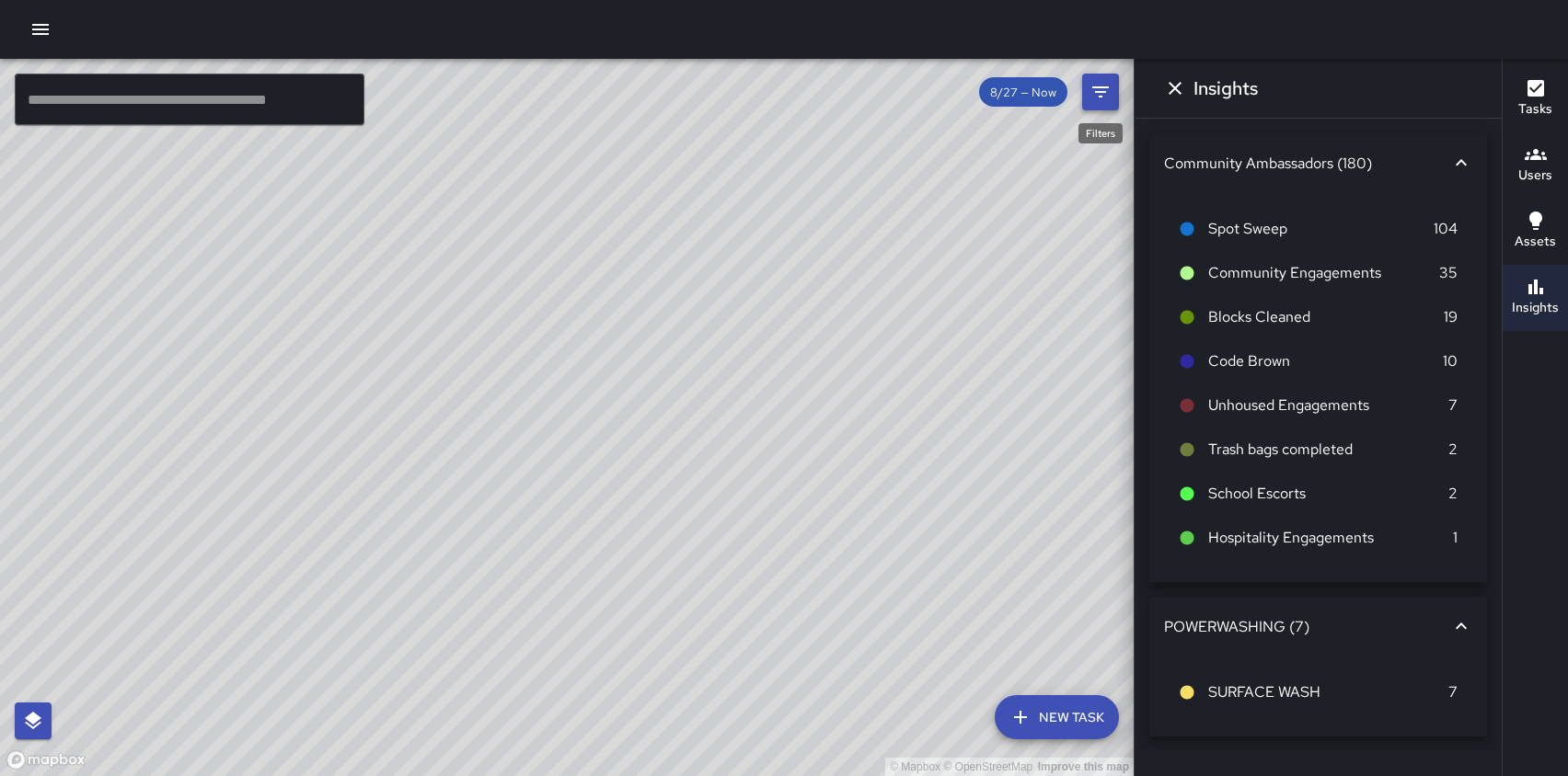
click at [1103, 88] on icon "Filters" at bounding box center [1099, 92] width 16 height 11
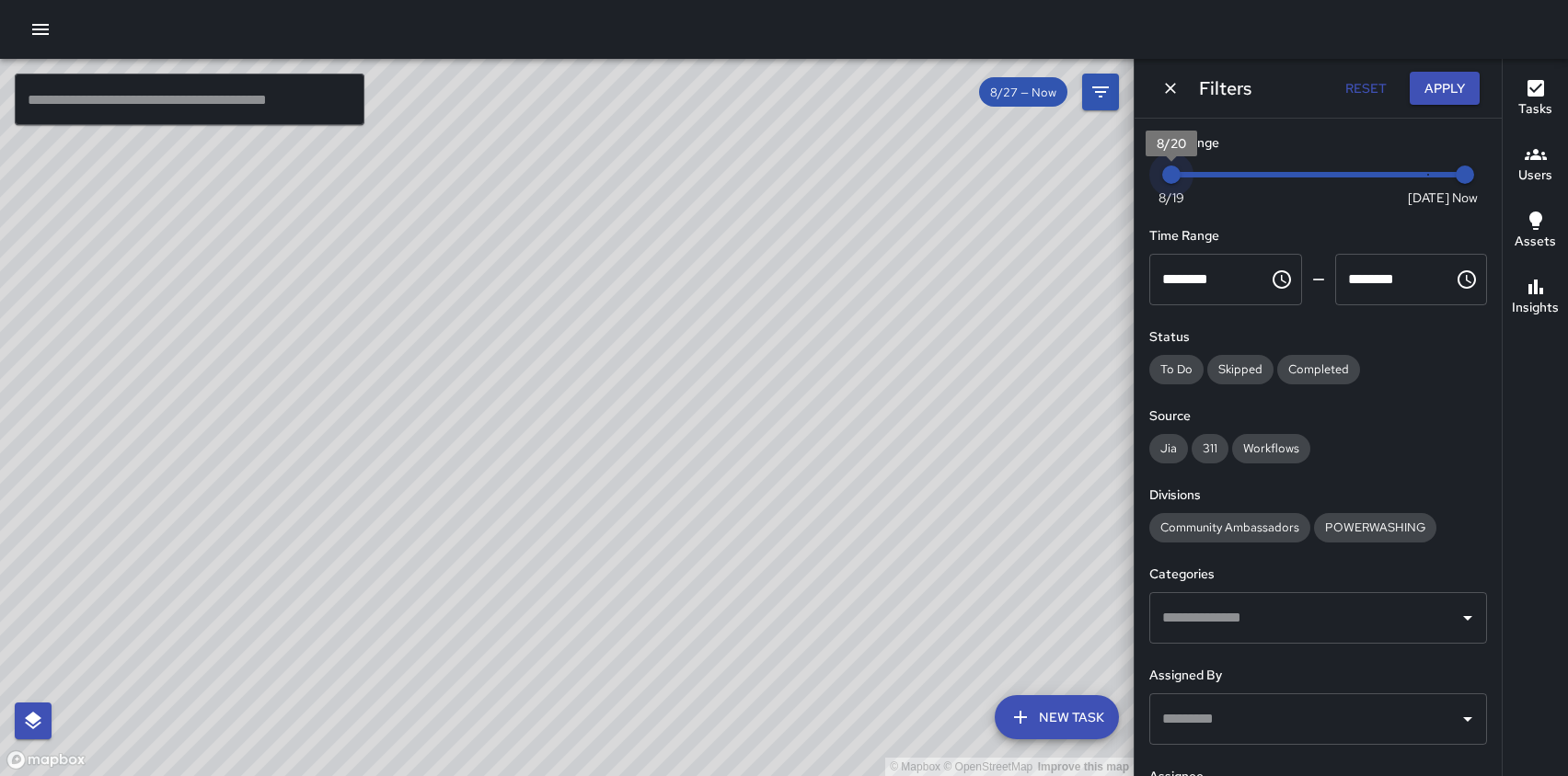
drag, startPoint x: 1425, startPoint y: 173, endPoint x: 1172, endPoint y: 167, distance: 253.1
click at [1172, 167] on span "8/20" at bounding box center [1171, 174] width 18 height 18
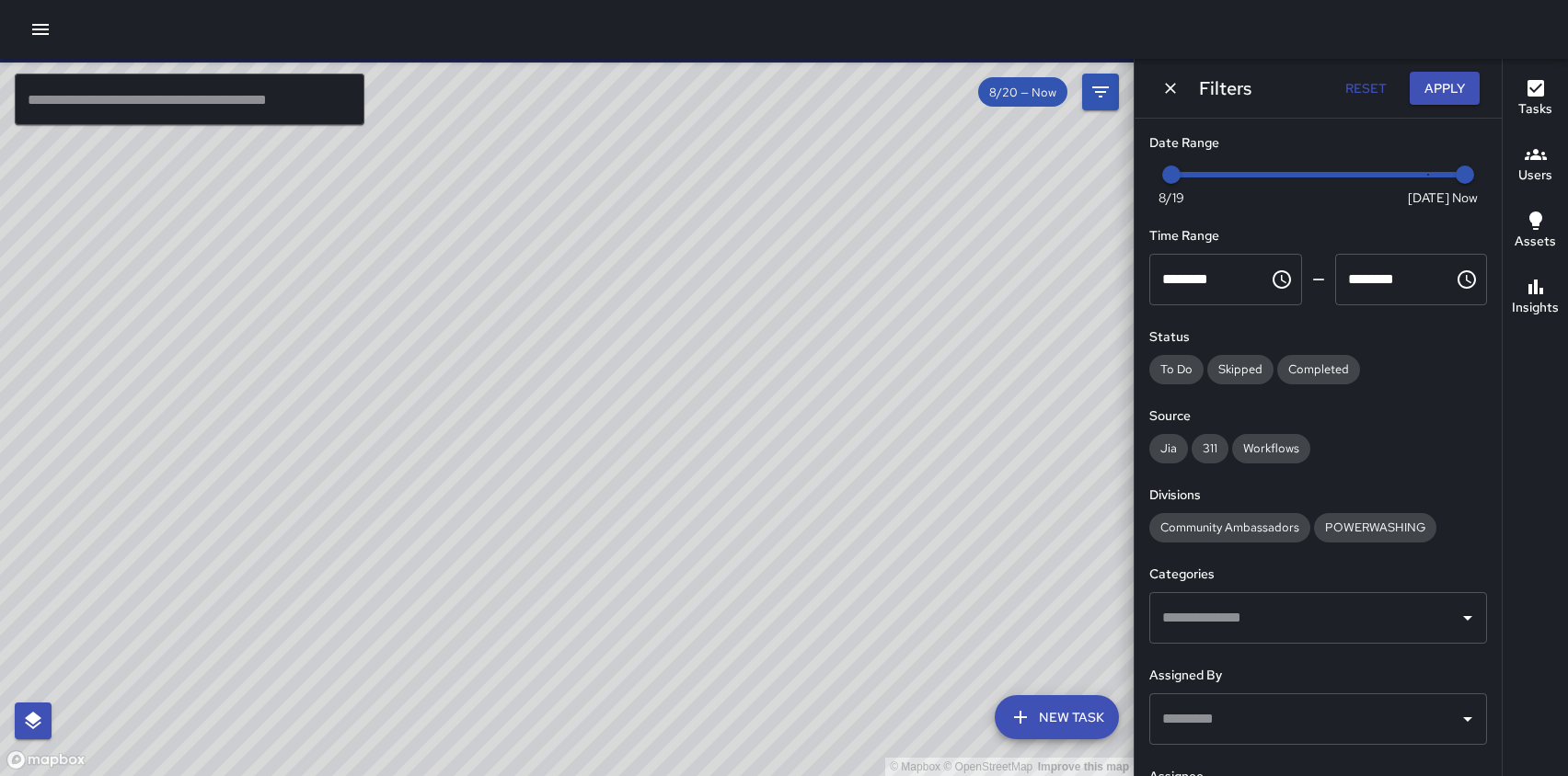
click at [1541, 290] on icon "button" at bounding box center [1535, 287] width 14 height 14
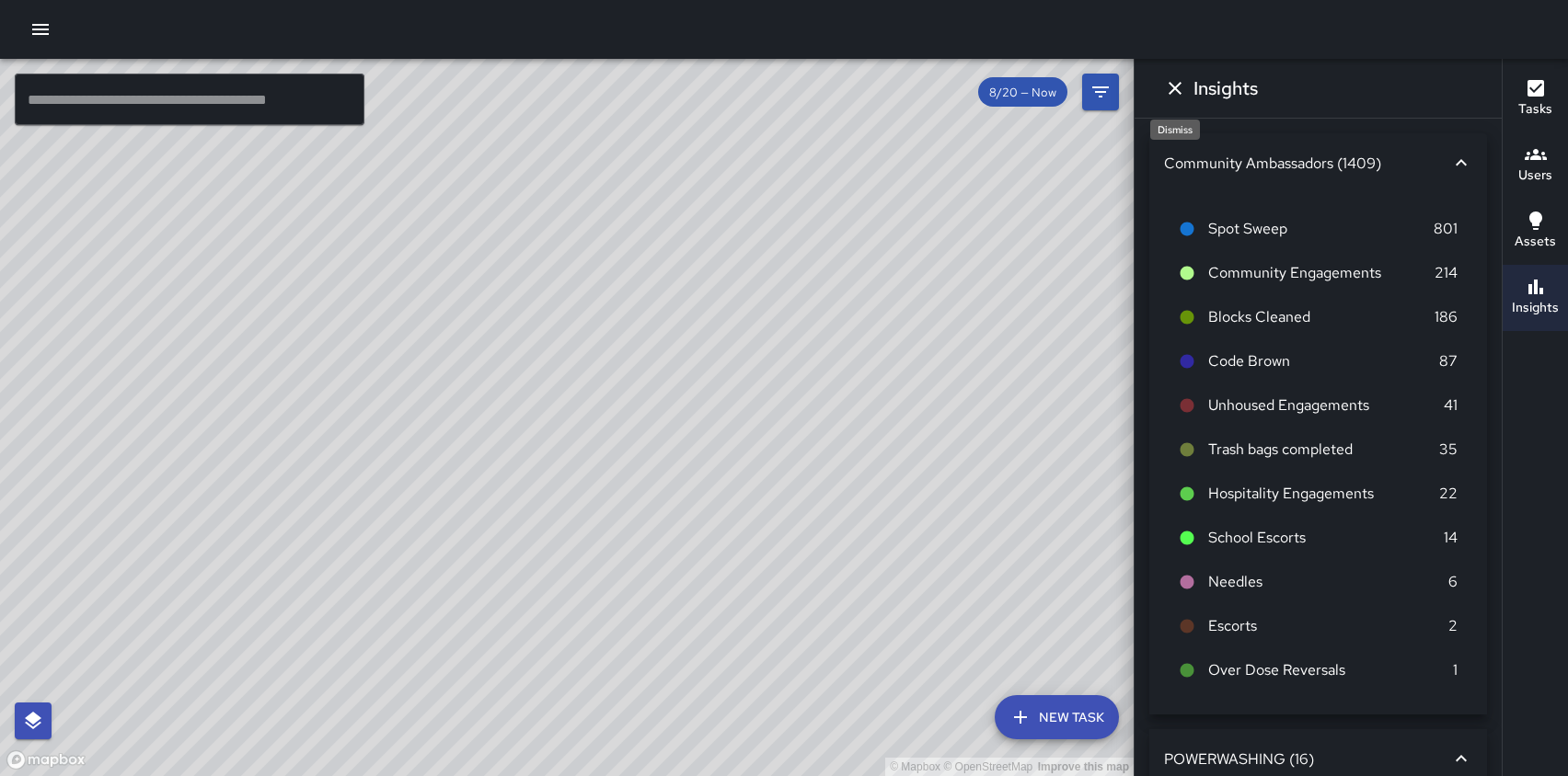
click at [1171, 90] on icon "Dismiss" at bounding box center [1175, 88] width 22 height 22
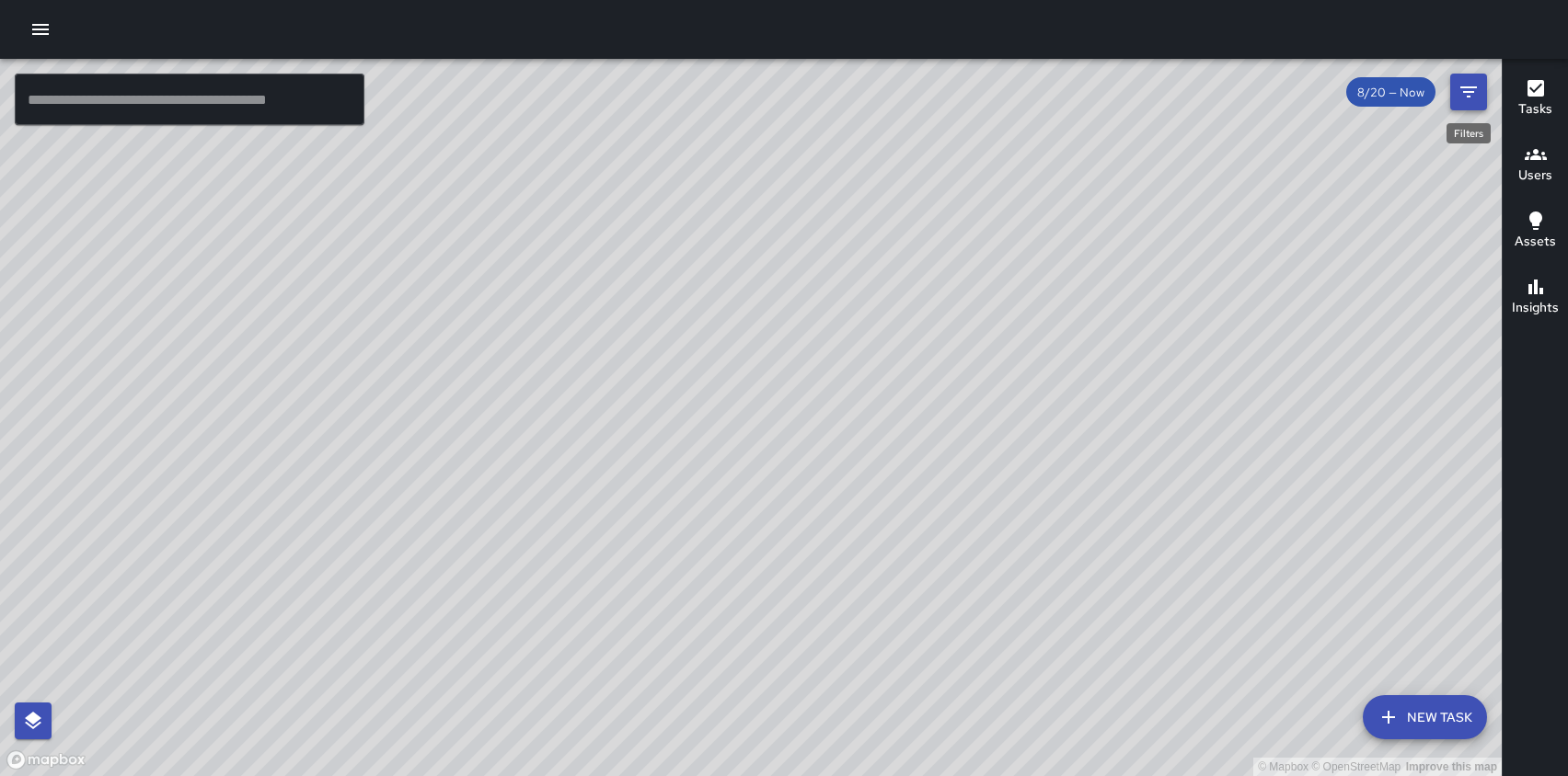
click at [1466, 93] on icon "Filters" at bounding box center [1468, 91] width 22 height 22
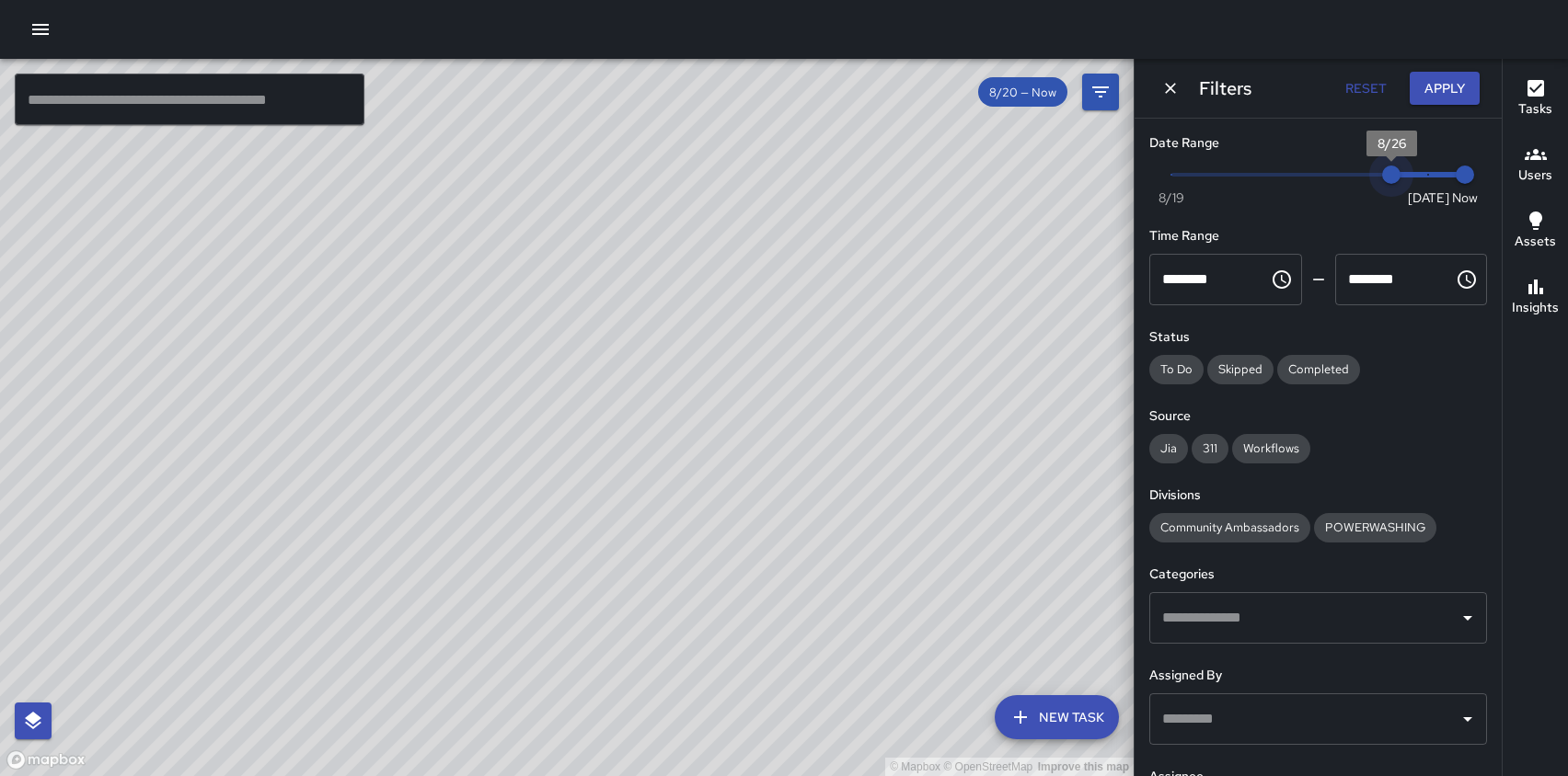
type input "*"
drag, startPoint x: 1172, startPoint y: 168, endPoint x: 1445, endPoint y: 168, distance: 273.0
click at [1437, 168] on span "8/27" at bounding box center [1427, 174] width 18 height 18
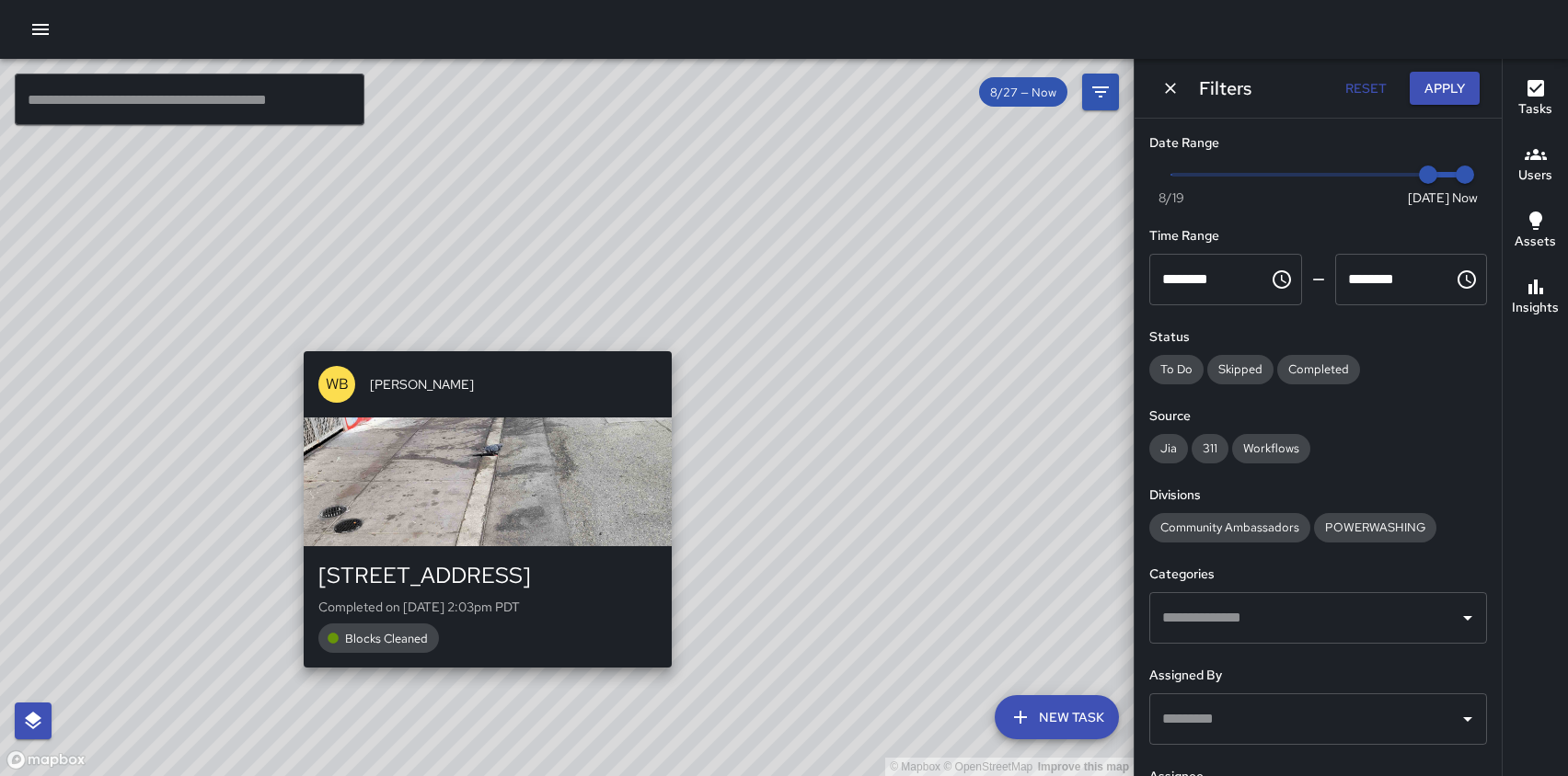
click at [483, 341] on div "© Mapbox © OpenStreetMap Improve this map [PERSON_NAME] [STREET_ADDRESS] Comple…" at bounding box center [567, 417] width 1134 height 717
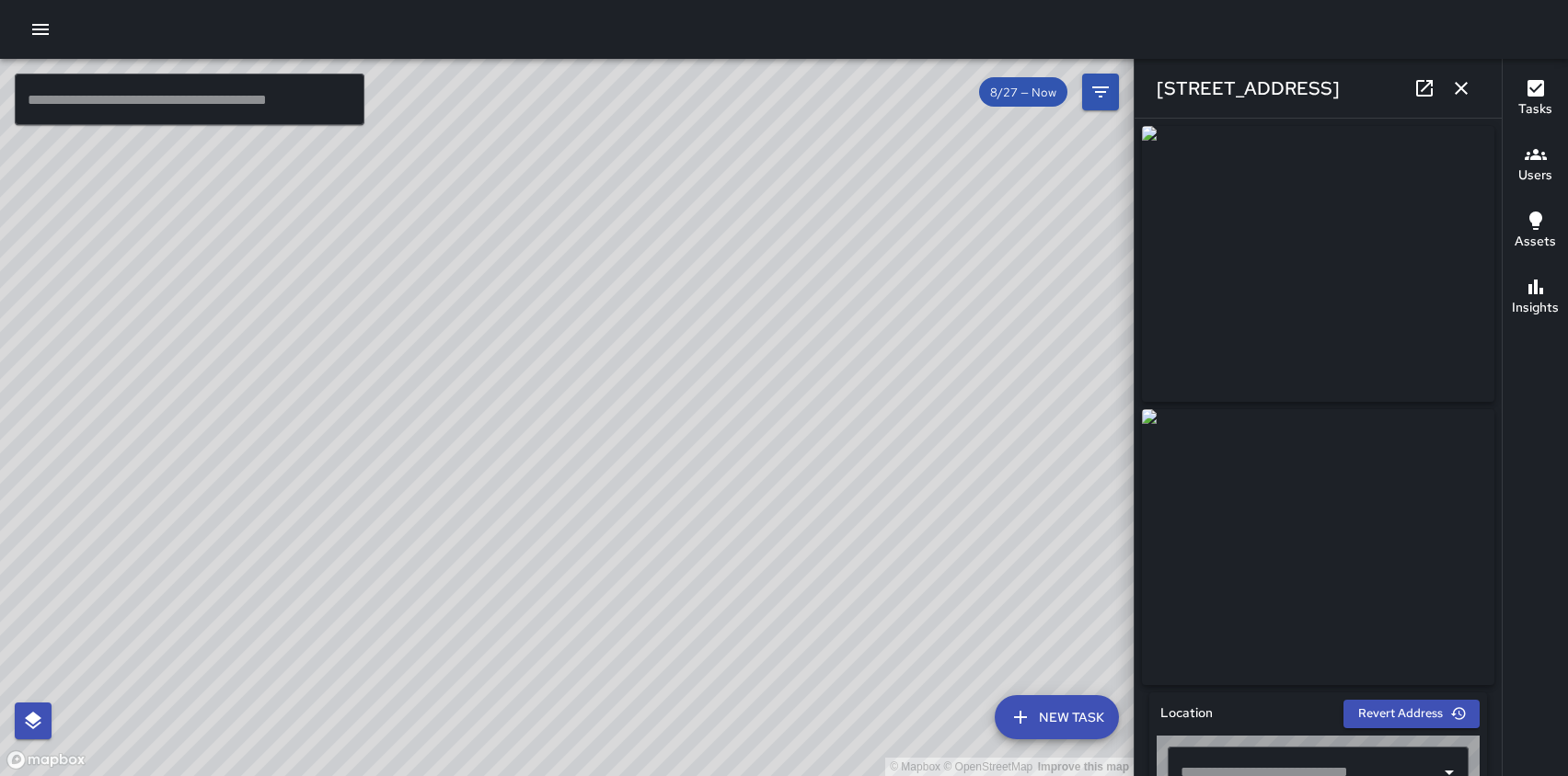
type input "**********"
click at [1460, 82] on icon "button" at bounding box center [1460, 88] width 22 height 22
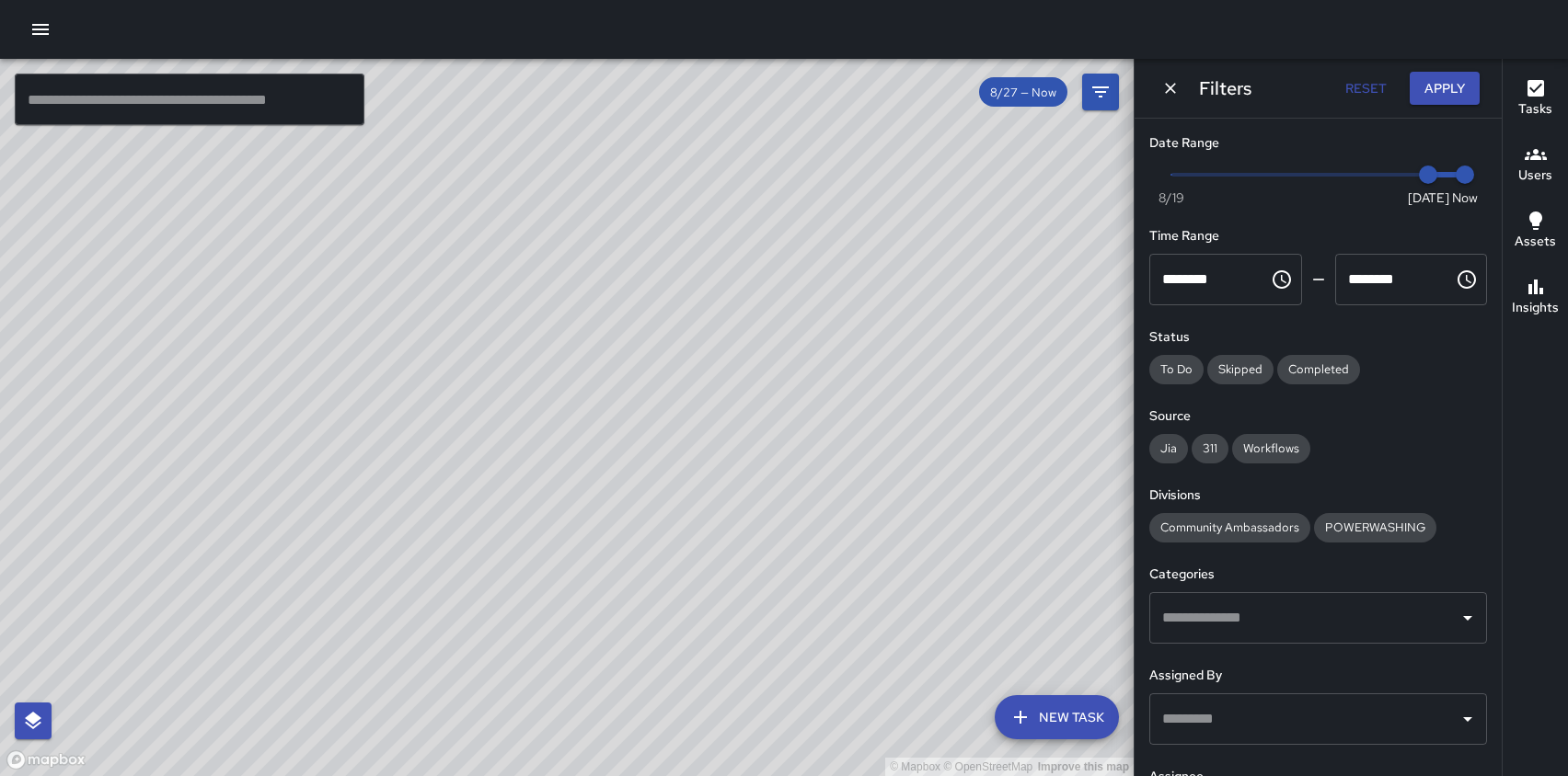
click at [1382, 42] on div at bounding box center [784, 30] width 1568 height 59
